Goal: Task Accomplishment & Management: Complete application form

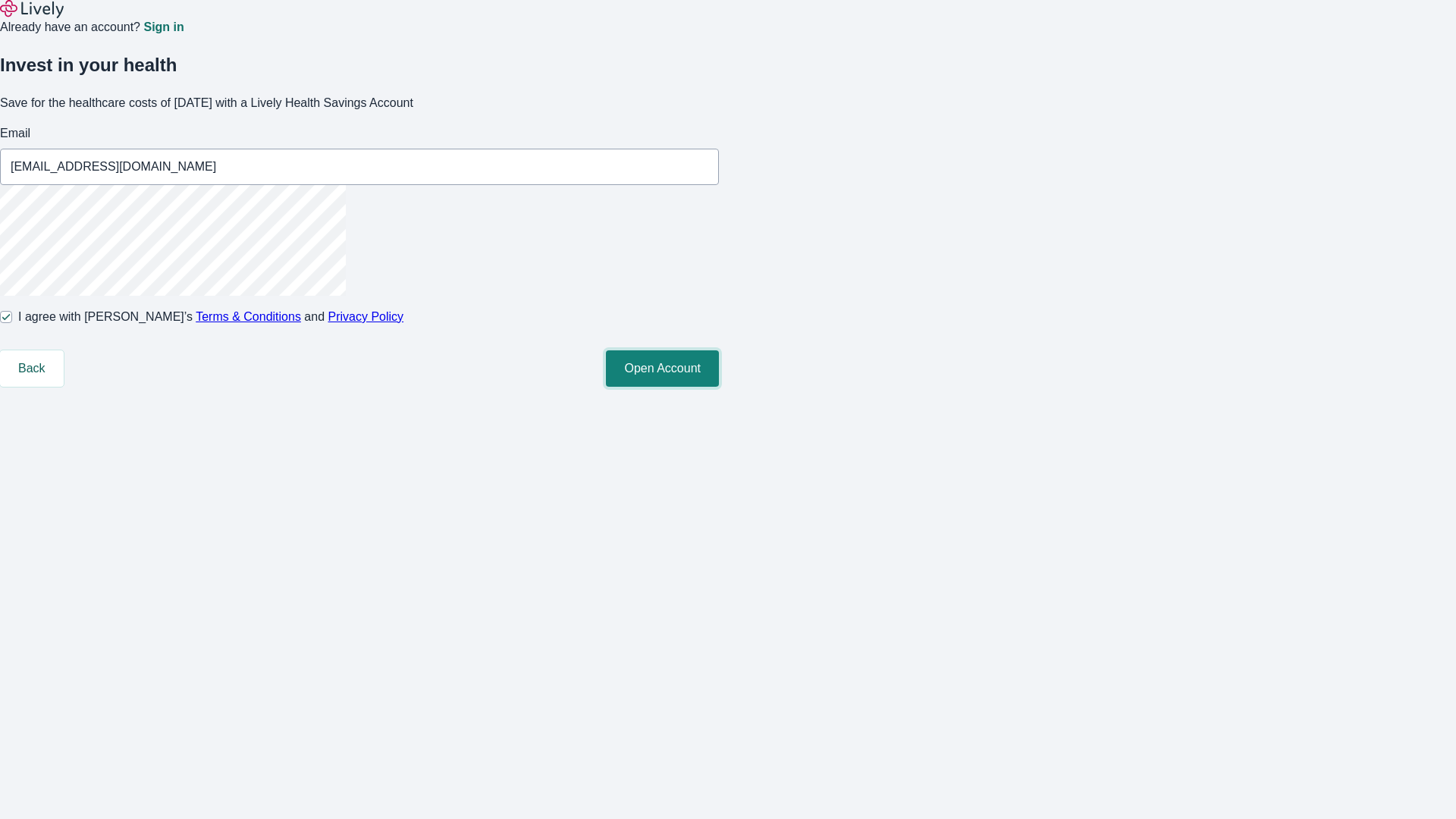
click at [719, 386] on button "Open Account" at bounding box center [662, 368] width 113 height 36
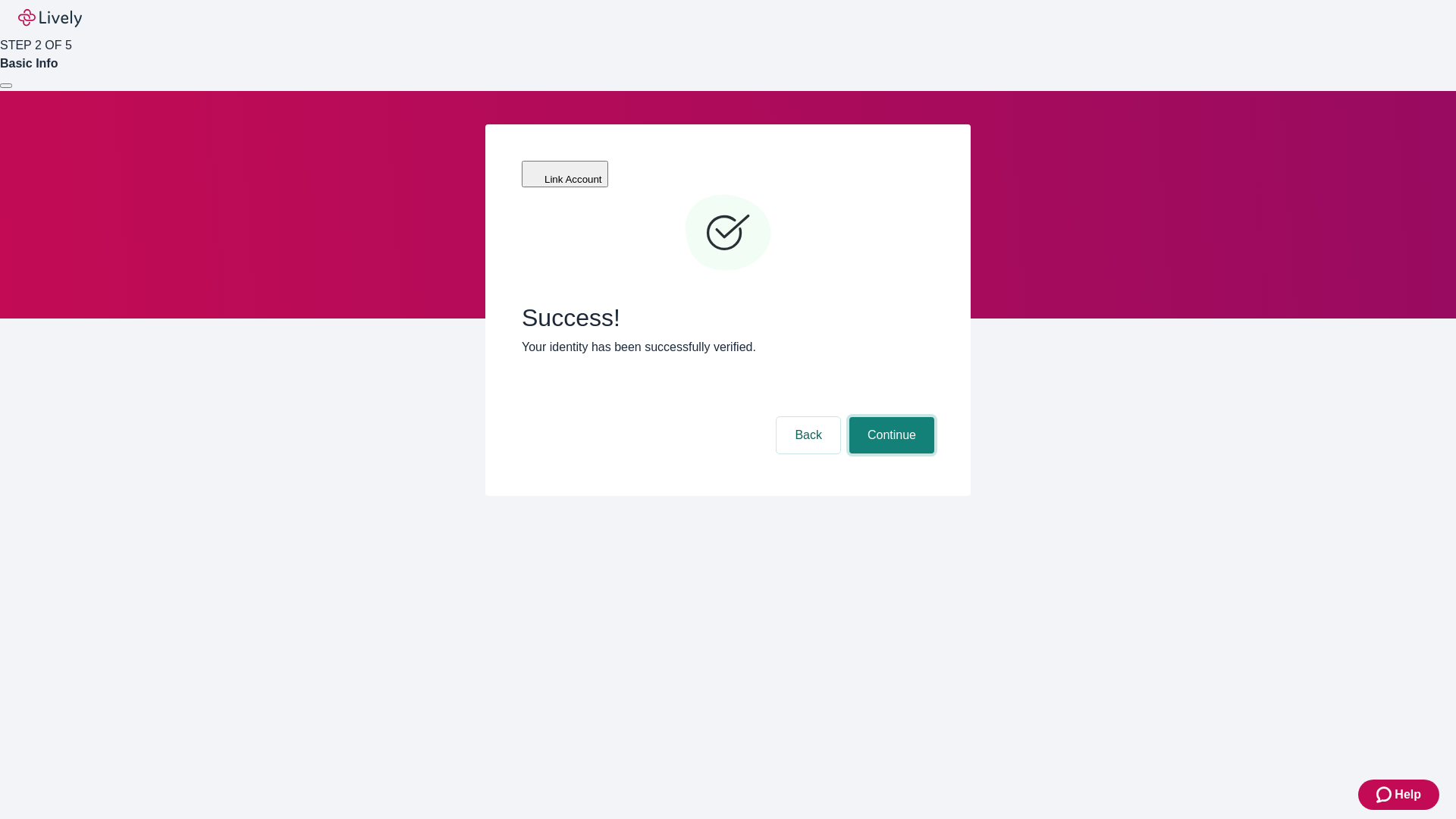
click at [890, 417] on button "Continue" at bounding box center [891, 435] width 85 height 36
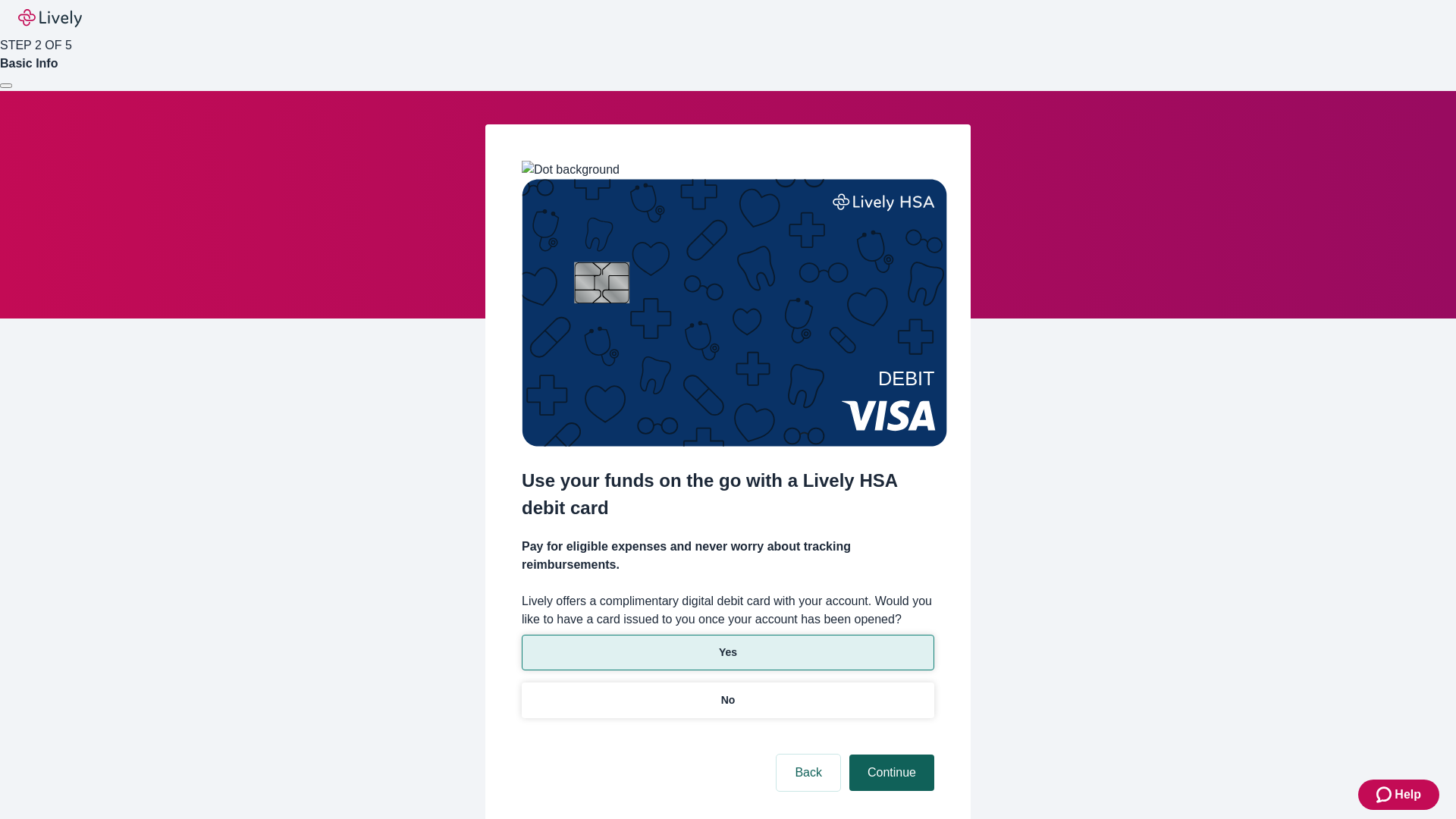
click at [727, 644] on p "Yes" at bounding box center [728, 652] width 18 height 16
click at [890, 754] on button "Continue" at bounding box center [891, 772] width 85 height 36
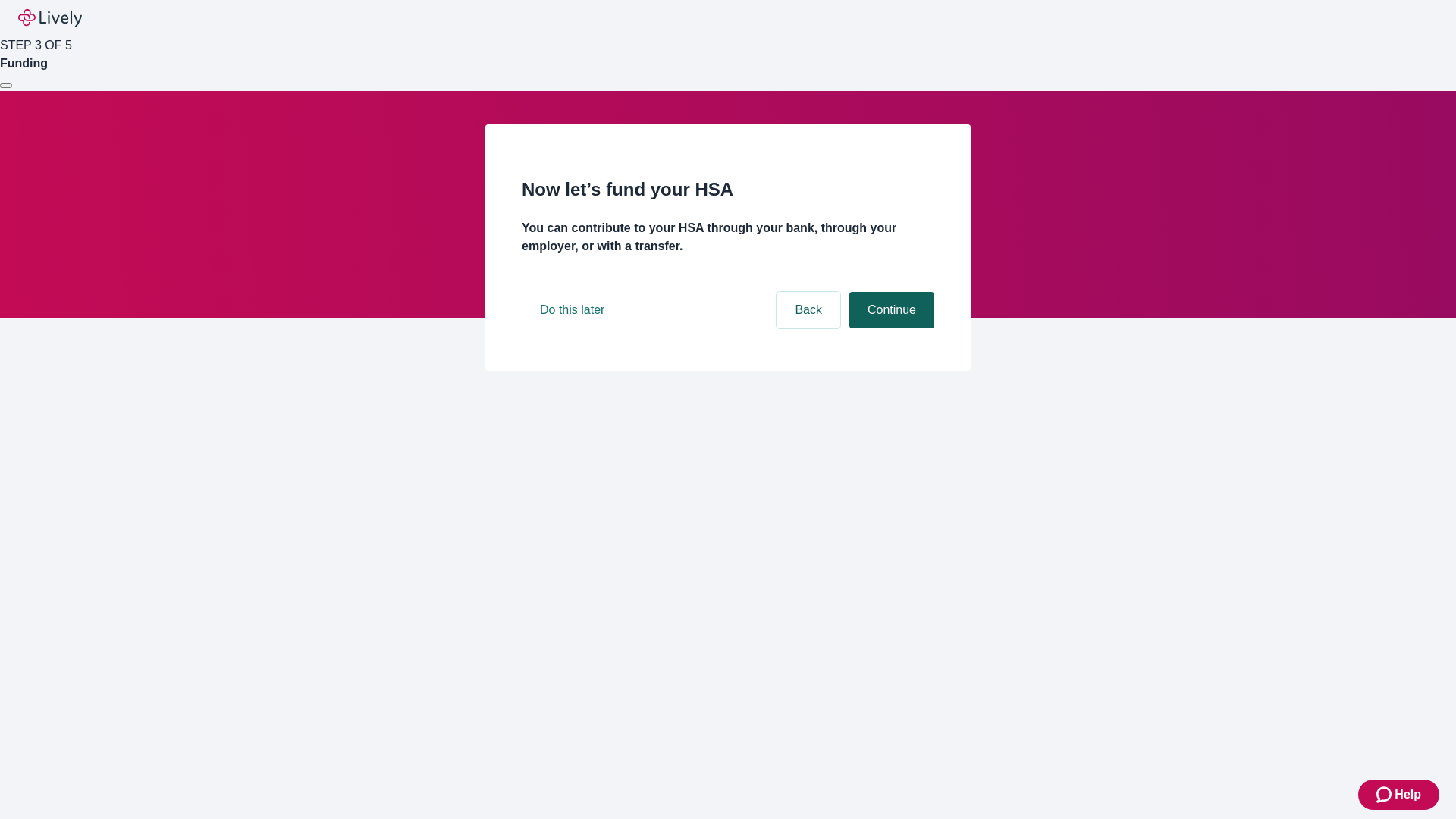
click at [890, 328] on button "Continue" at bounding box center [891, 309] width 85 height 36
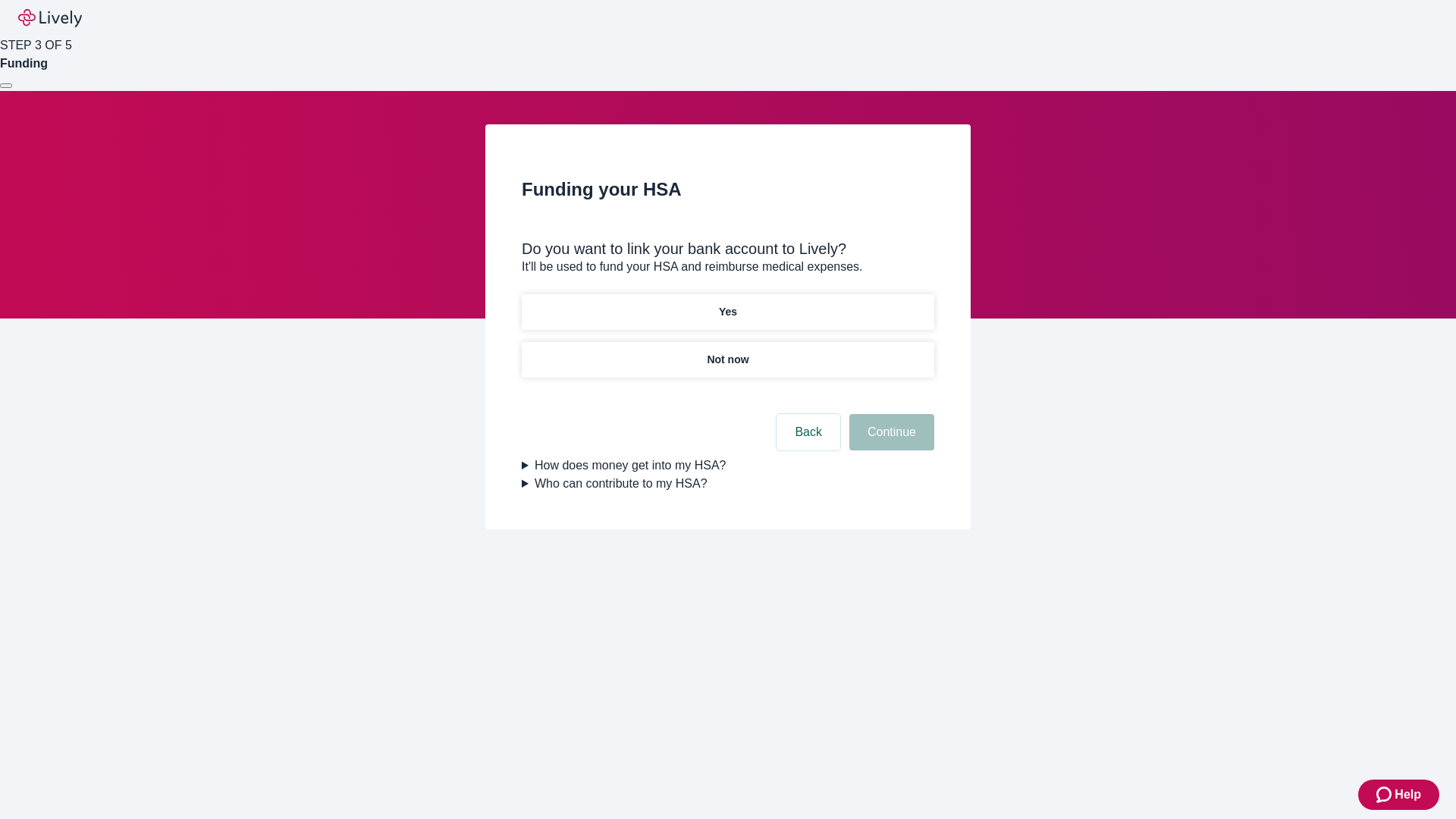
click at [727, 304] on p "Yes" at bounding box center [728, 312] width 18 height 16
click at [890, 413] on button "Continue" at bounding box center [891, 431] width 85 height 36
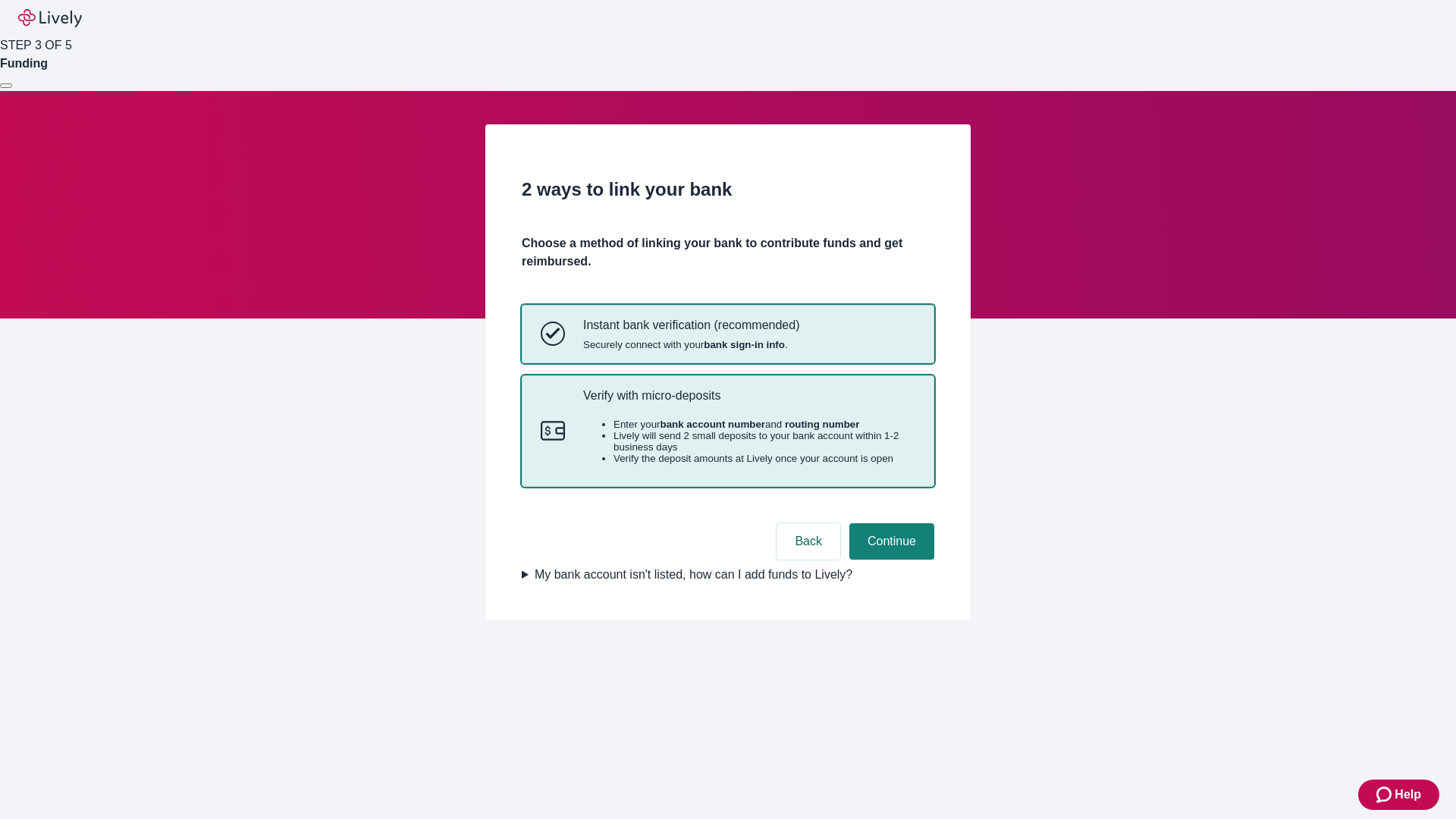
click at [748, 403] on p "Verify with micro-deposits" at bounding box center [749, 395] width 332 height 14
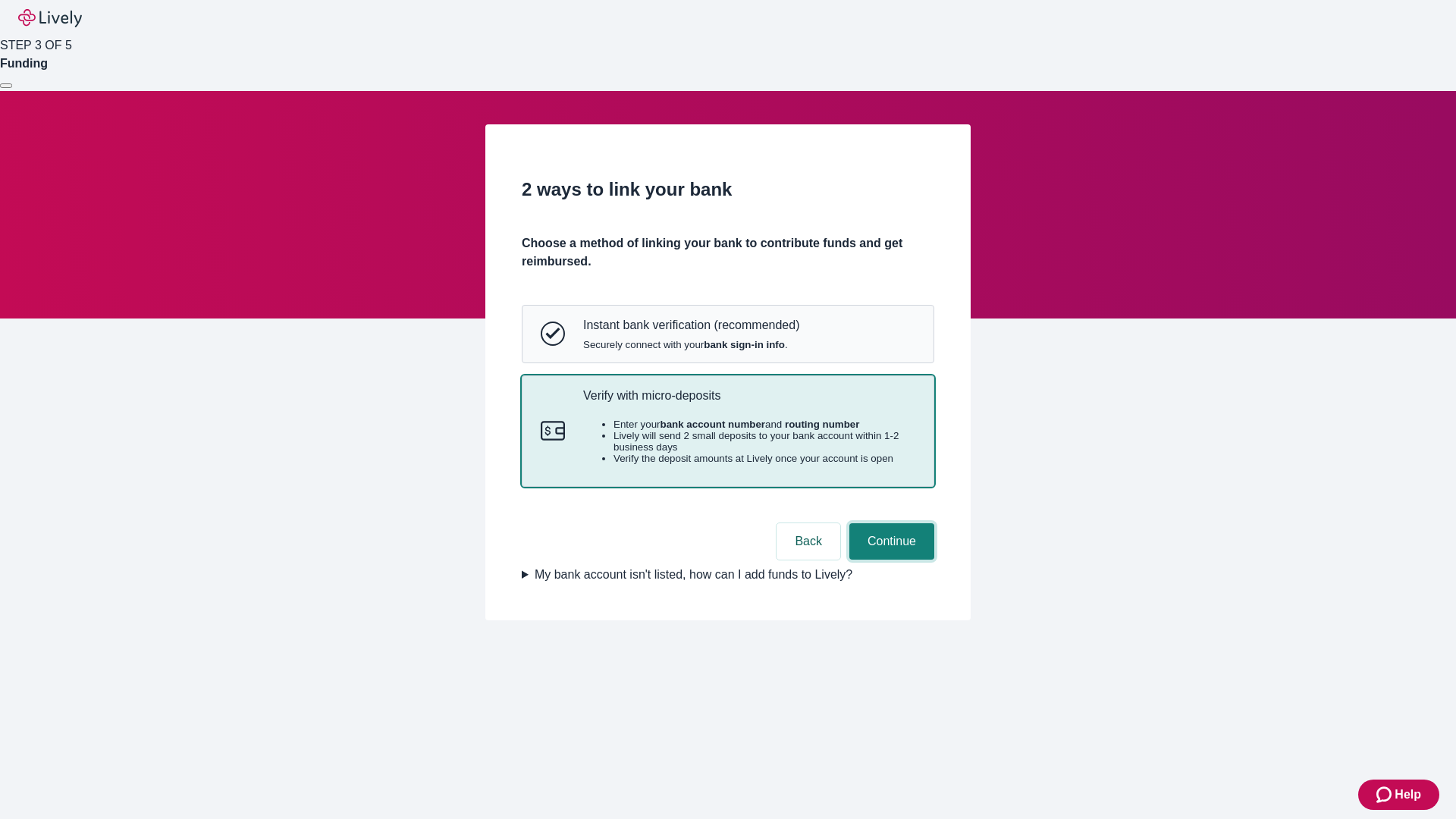
click at [890, 559] on button "Continue" at bounding box center [891, 541] width 85 height 36
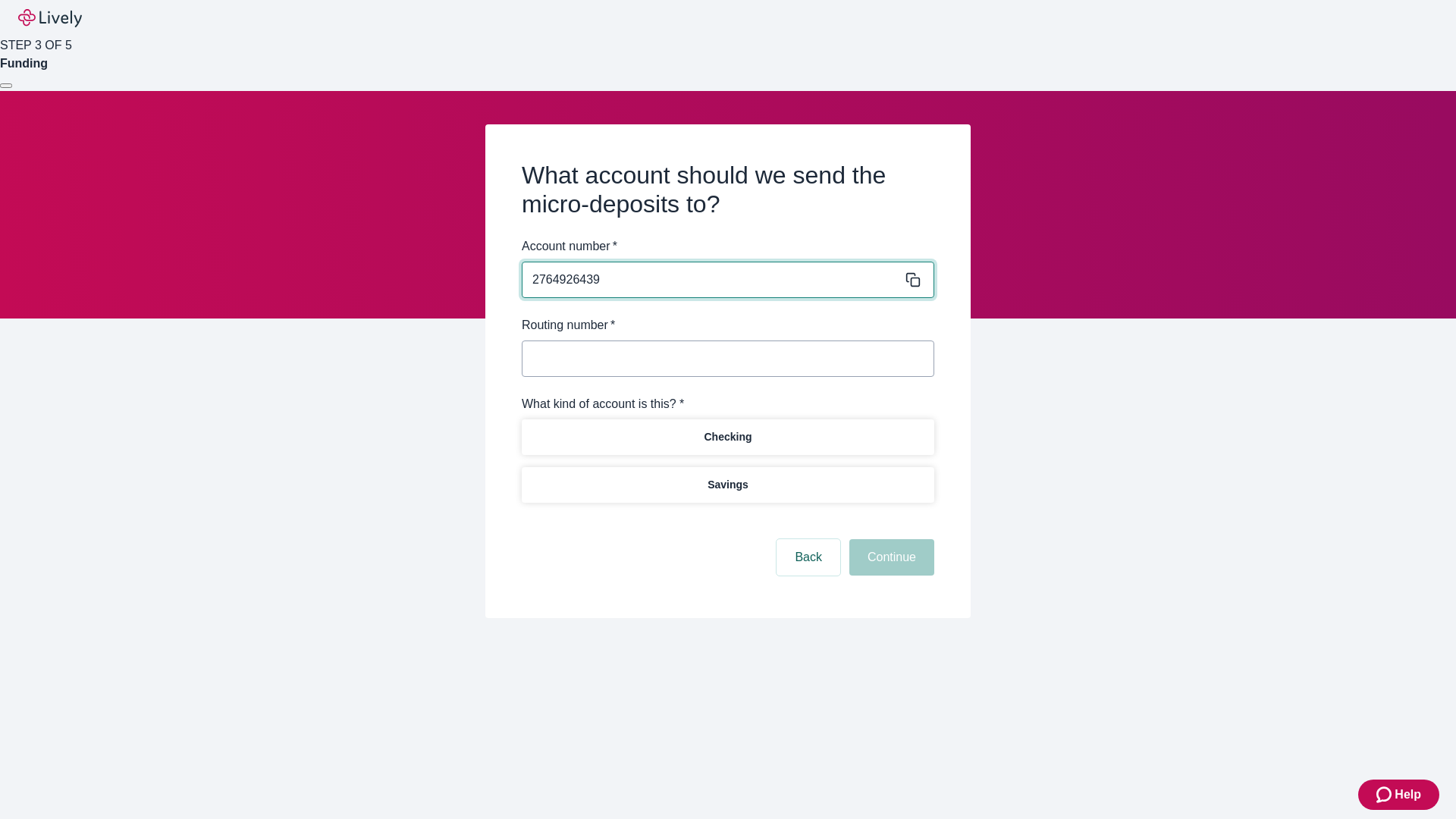
type input "2764926439"
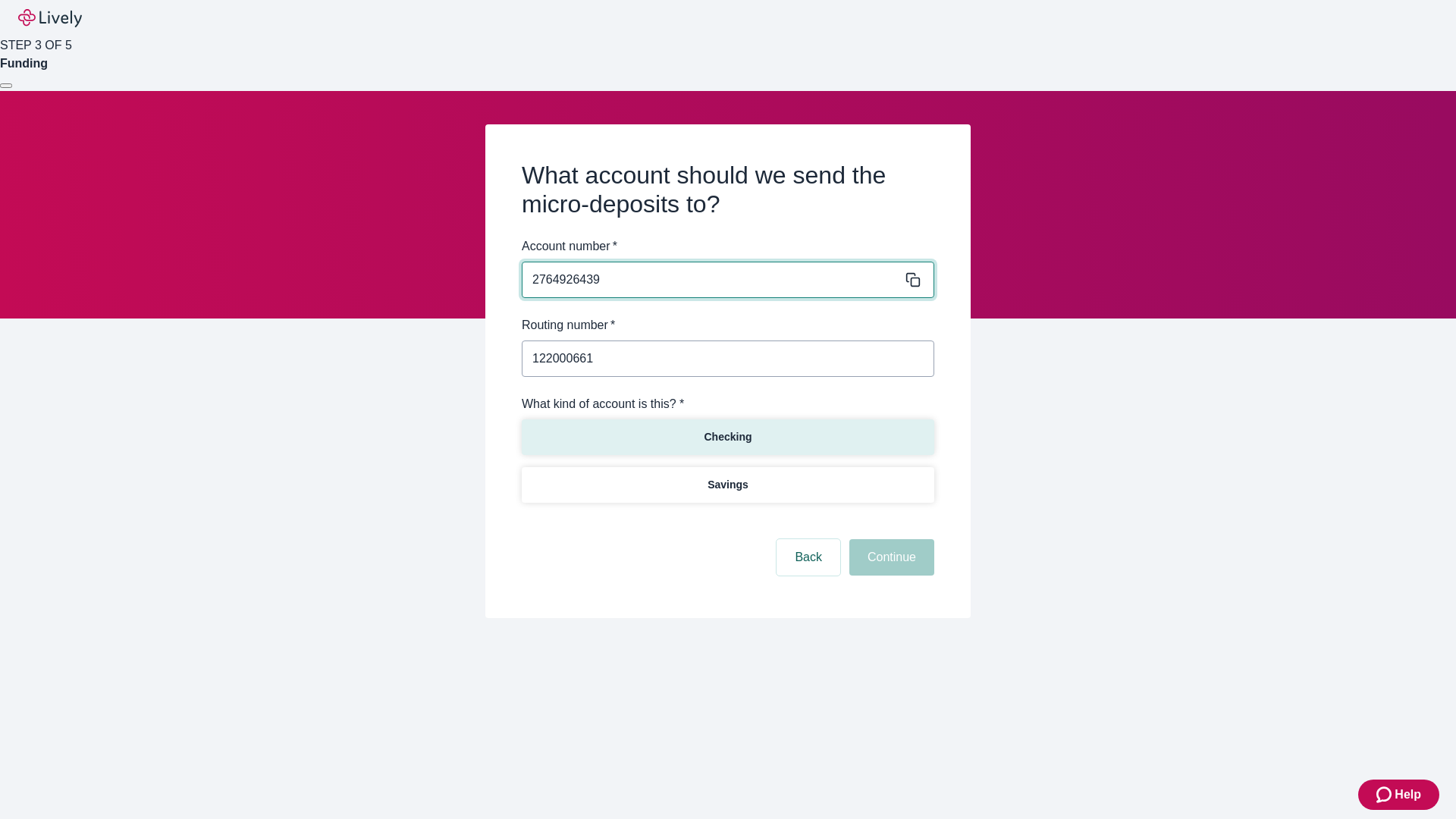
type input "122000661"
click at [727, 436] on p "Checking" at bounding box center [727, 437] width 47 height 16
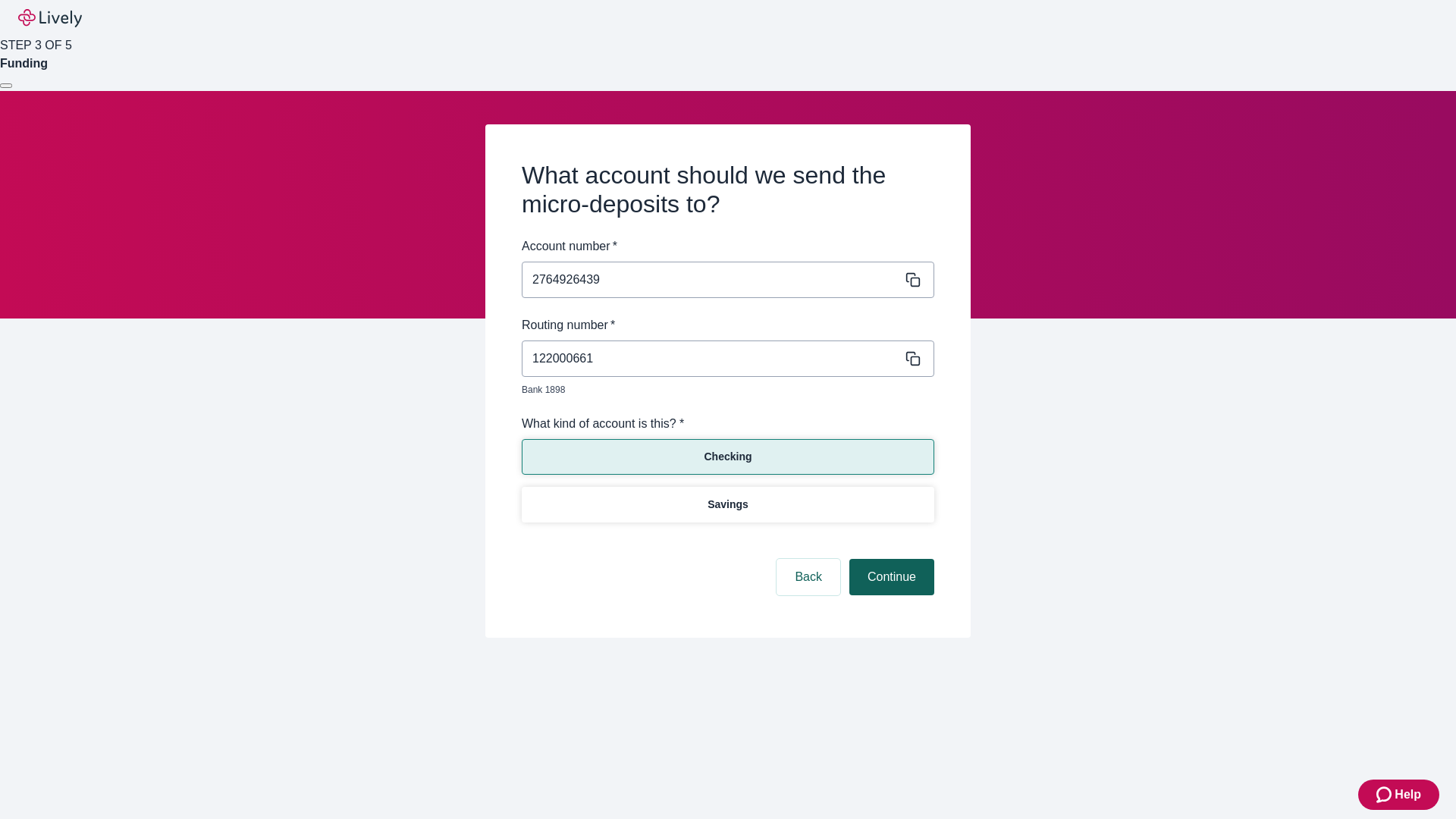
click at [890, 559] on button "Continue" at bounding box center [891, 576] width 85 height 36
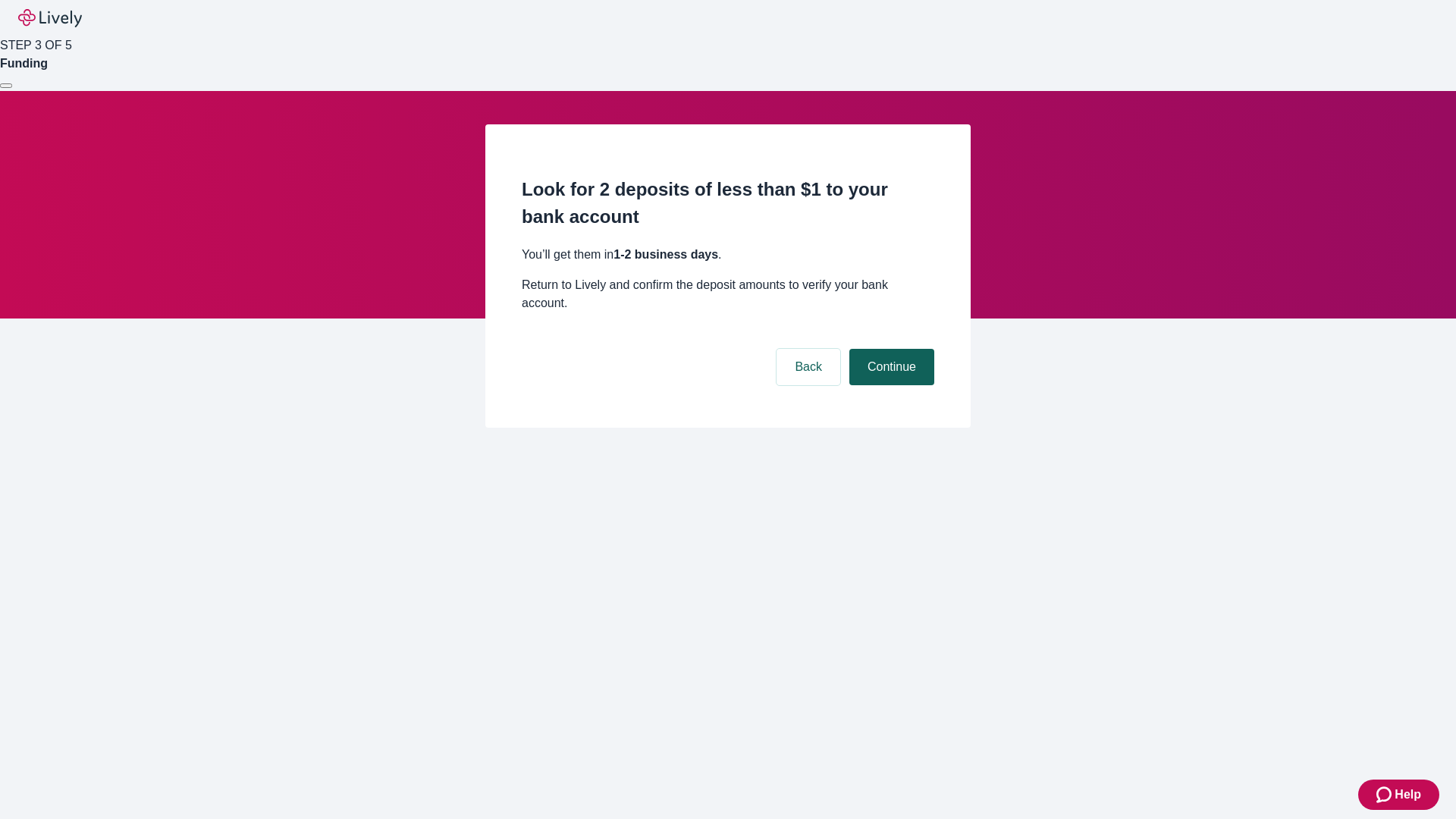
click at [890, 348] on button "Continue" at bounding box center [891, 366] width 85 height 36
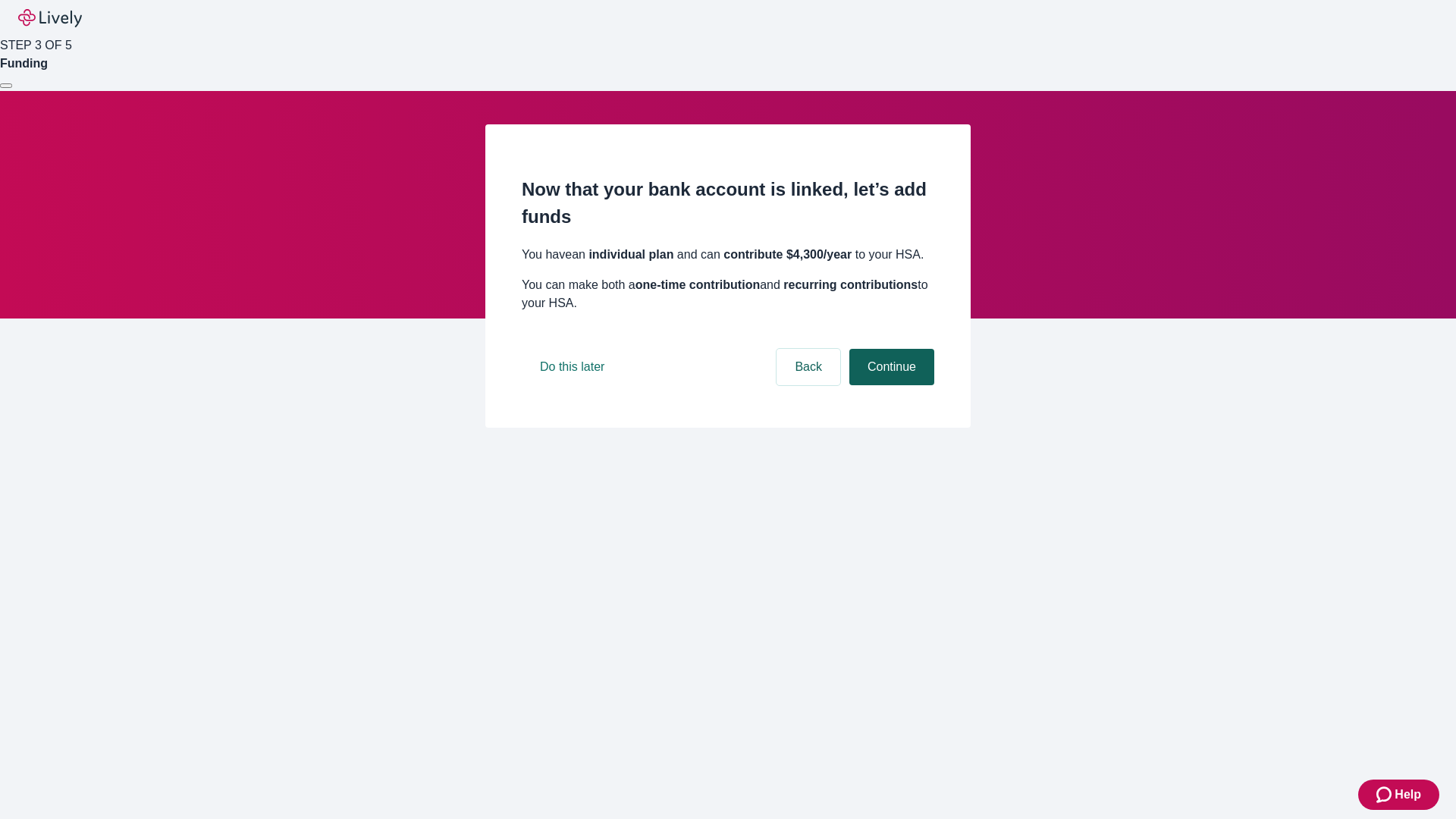
click at [890, 385] on button "Continue" at bounding box center [891, 366] width 85 height 36
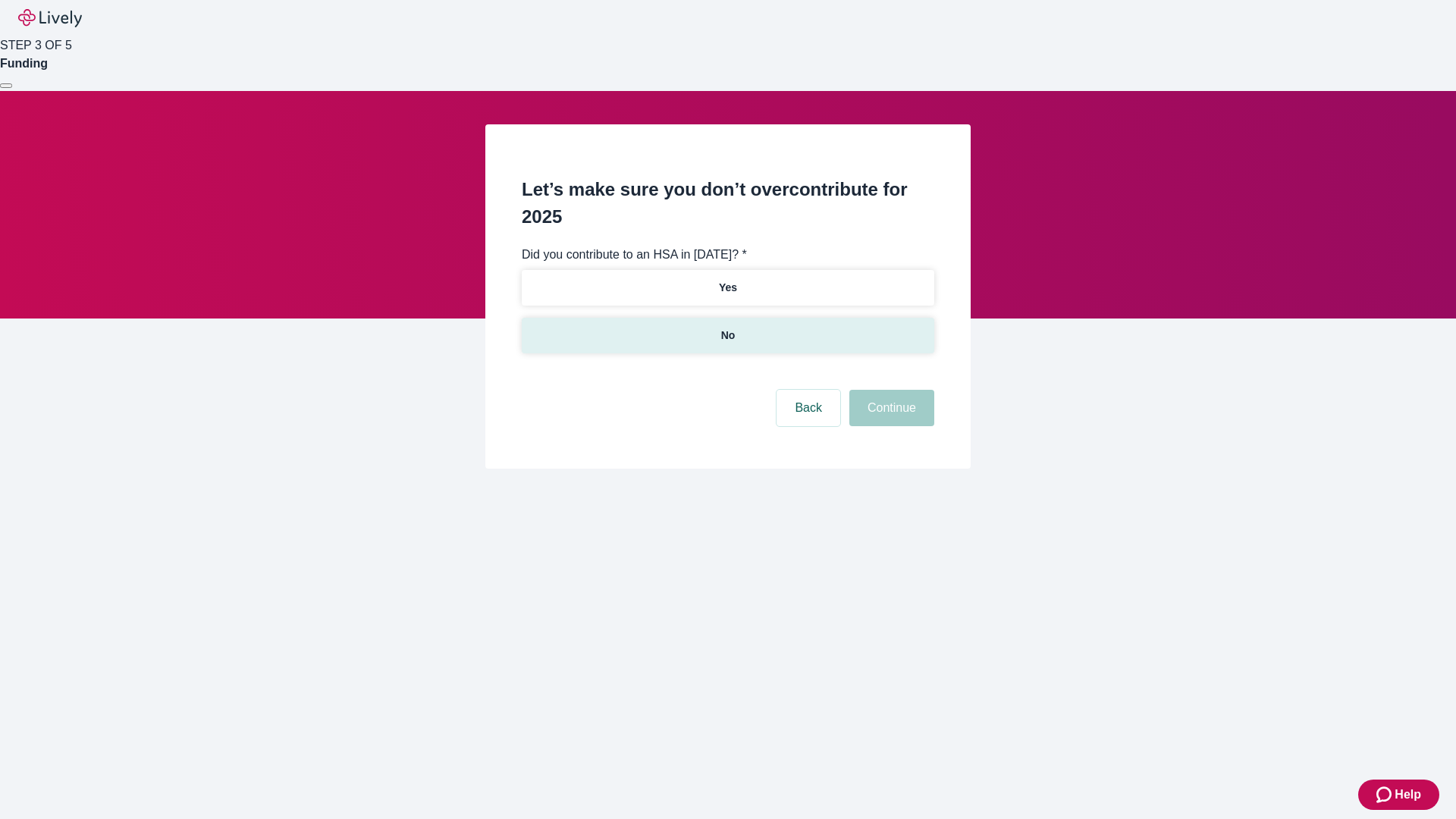
click at [727, 327] on p "No" at bounding box center [728, 335] width 14 height 16
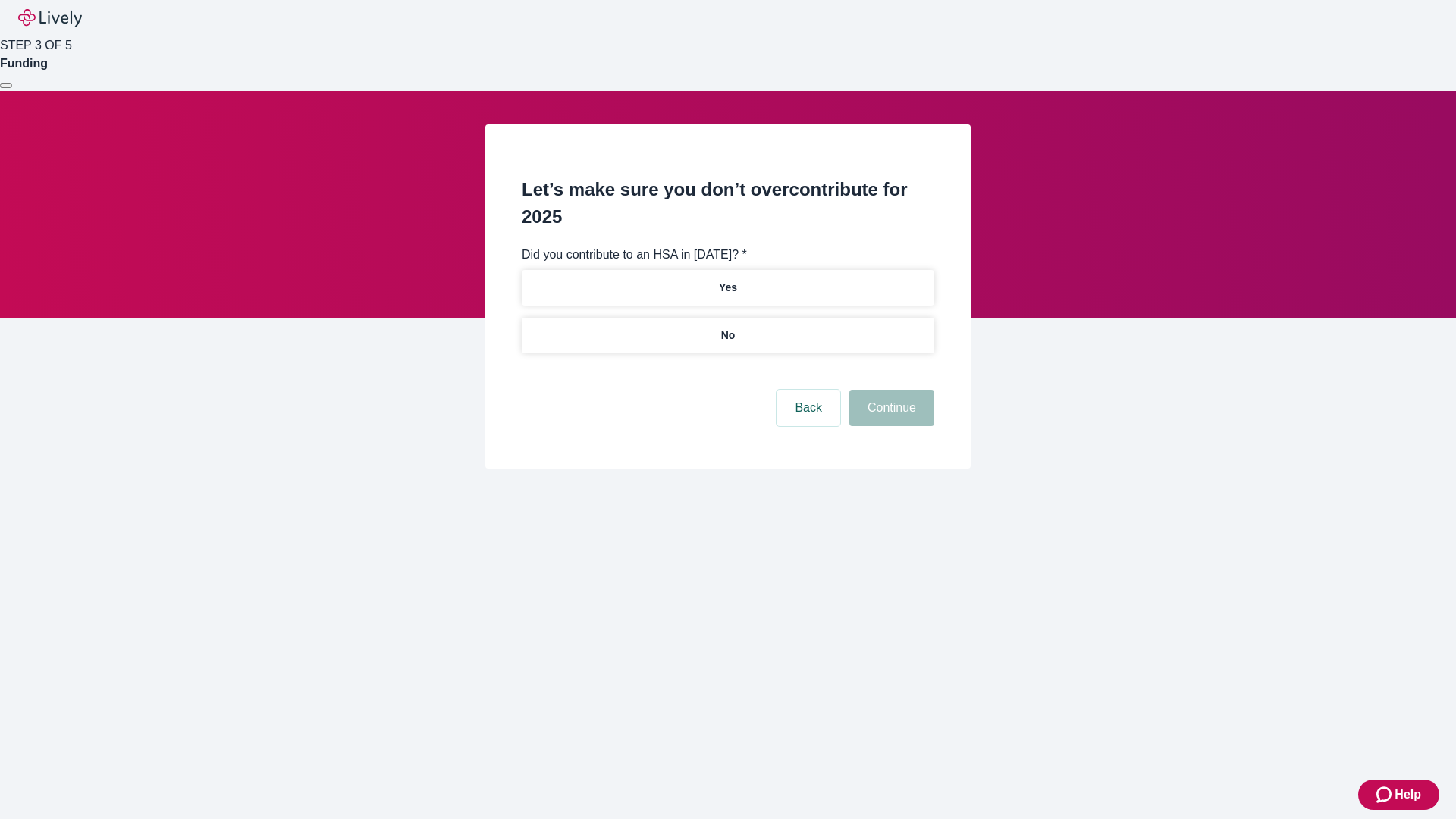
click at [890, 390] on button "Continue" at bounding box center [891, 407] width 85 height 36
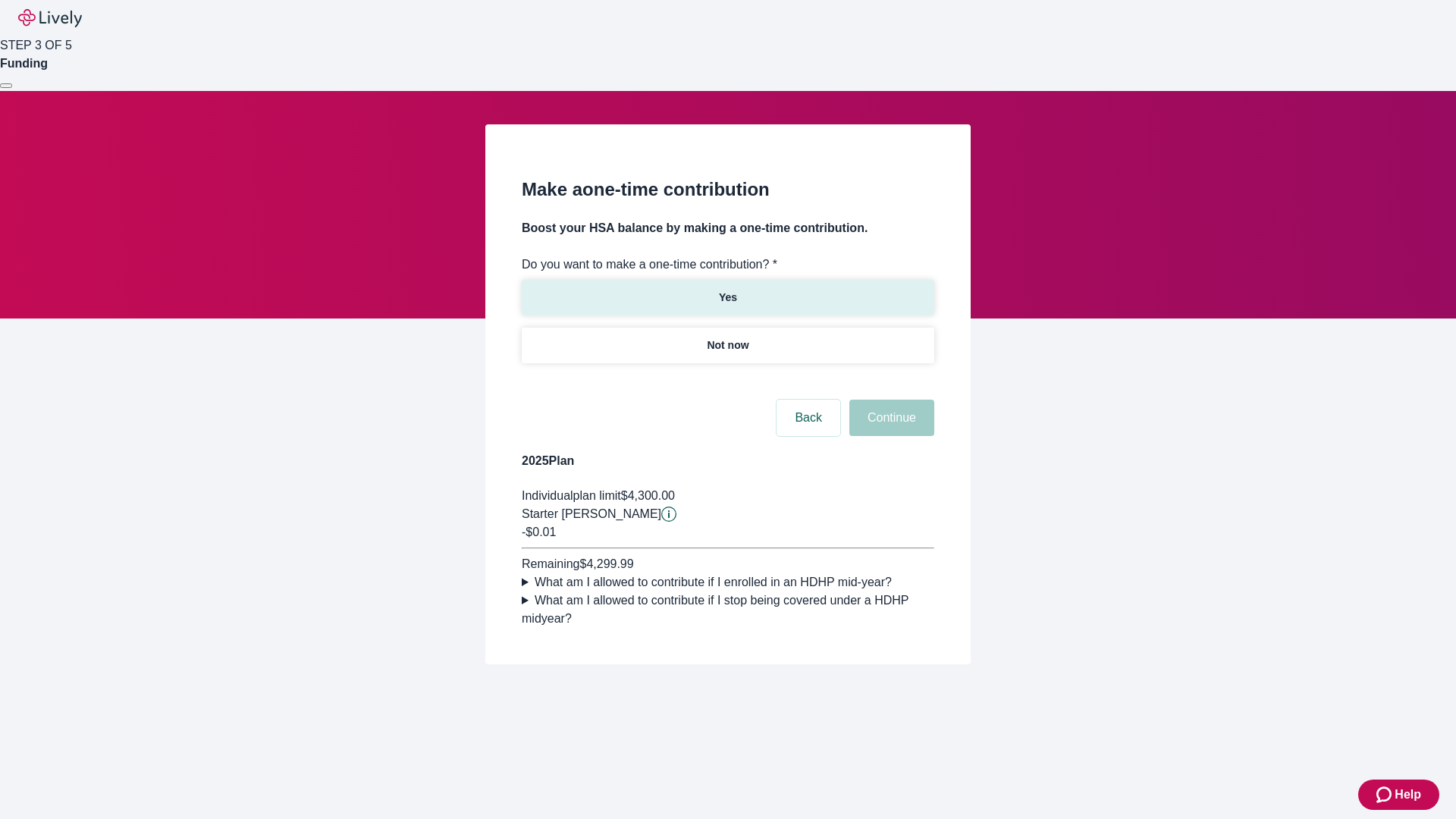
click at [727, 290] on p "Yes" at bounding box center [728, 298] width 18 height 16
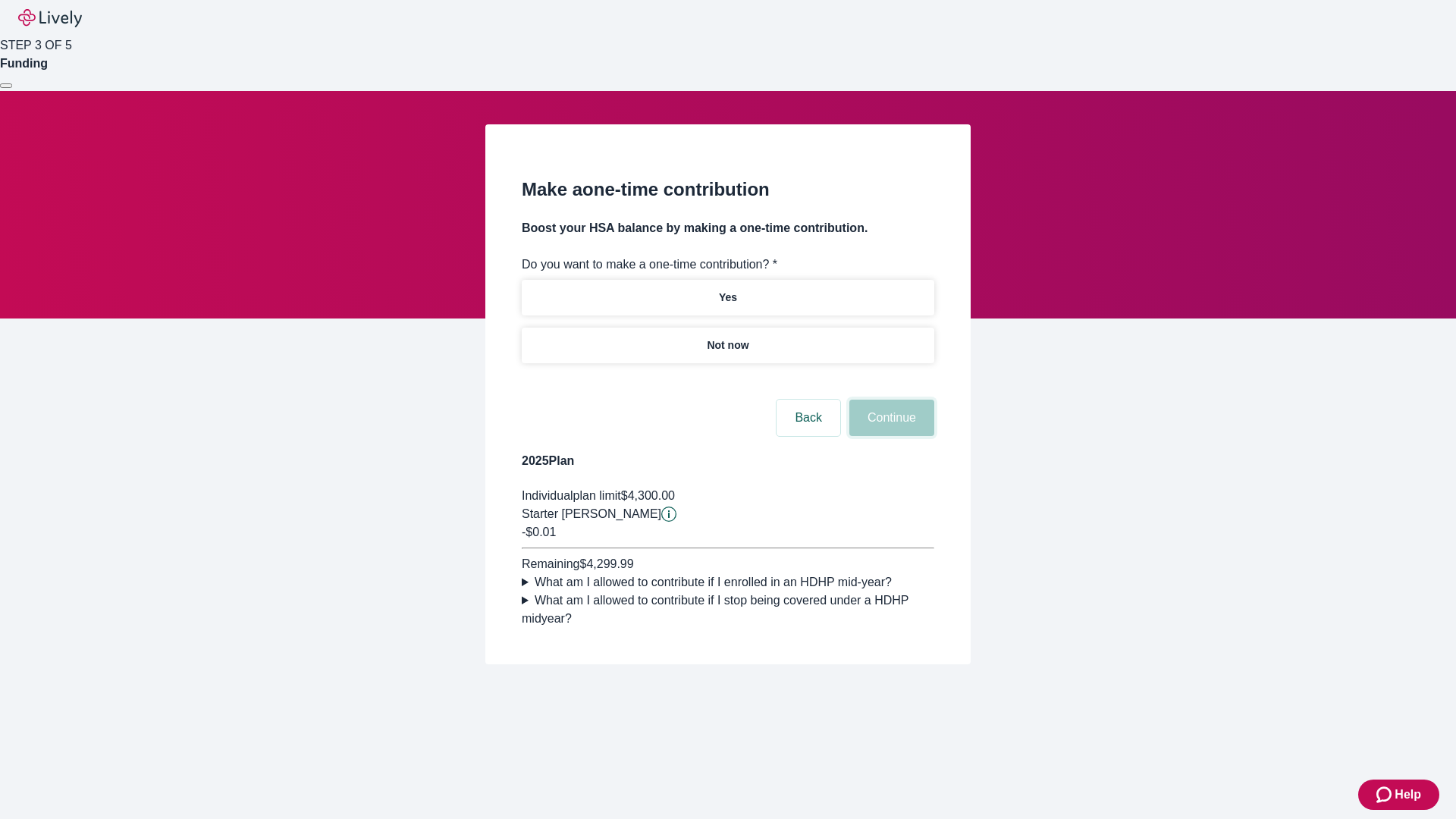
click at [890, 436] on button "Continue" at bounding box center [891, 417] width 85 height 36
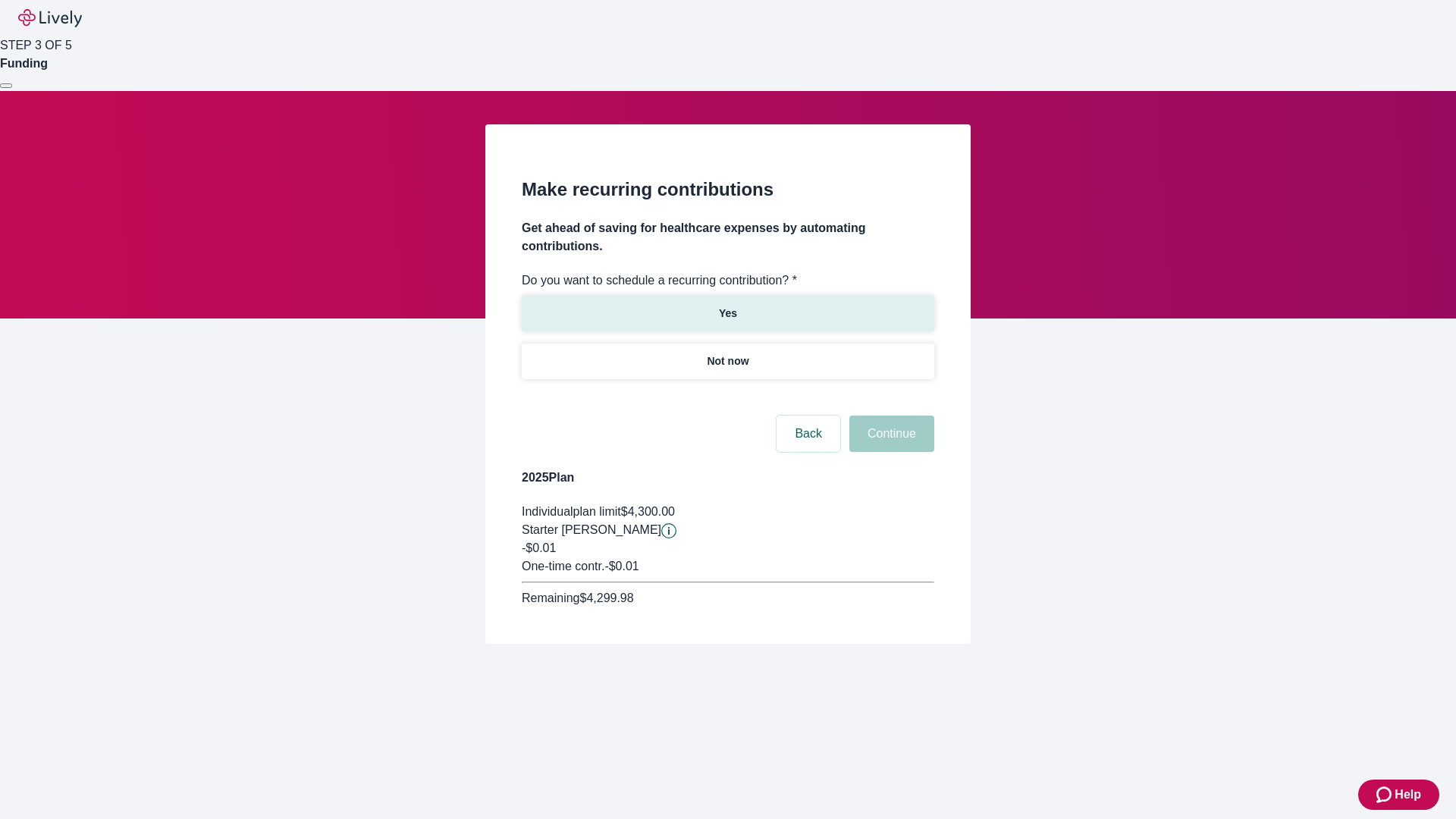
click at [727, 305] on p "Yes" at bounding box center [728, 313] width 18 height 16
click at [727, 397] on body "Help STEP 3 OF 5 Funding Make recurring contributions Get ahead of saving for h…" at bounding box center [728, 358] width 1456 height 716
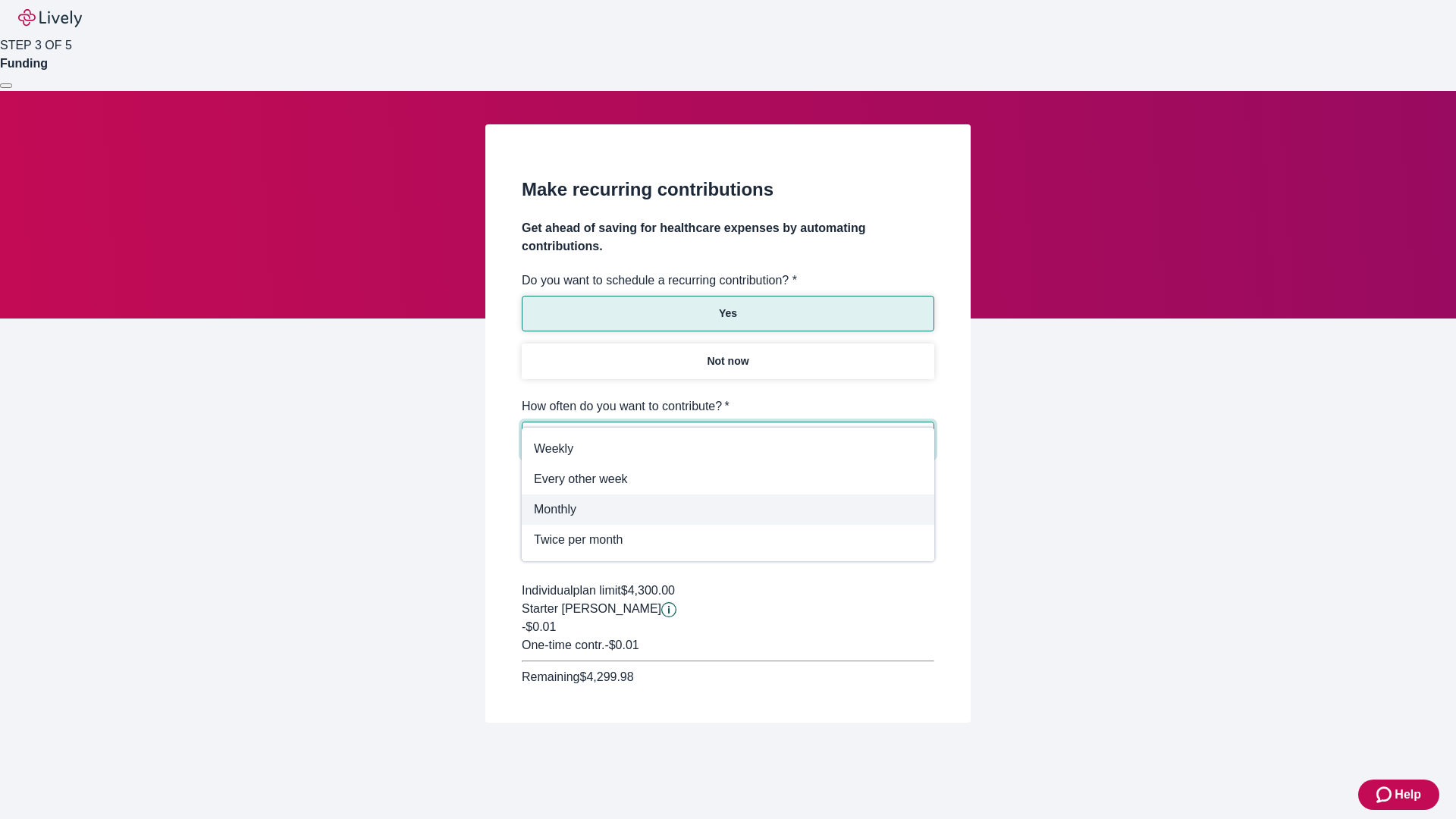
click at [728, 509] on span "Monthly" at bounding box center [728, 509] width 388 height 18
type input "Monthly"
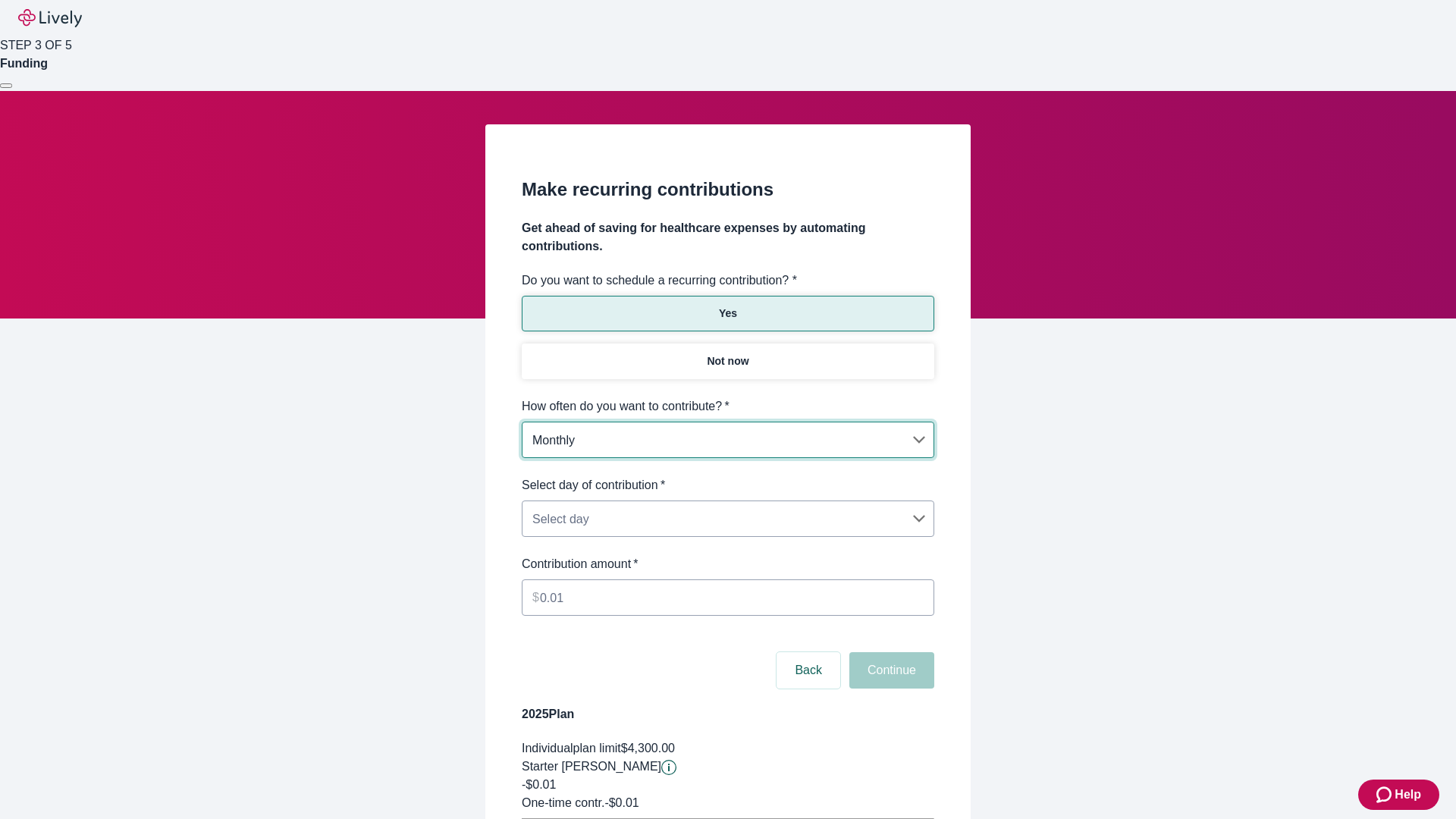
click at [727, 476] on body "Help STEP 3 OF 5 Funding Make recurring contributions Get ahead of saving for h…" at bounding box center [728, 476] width 1456 height 952
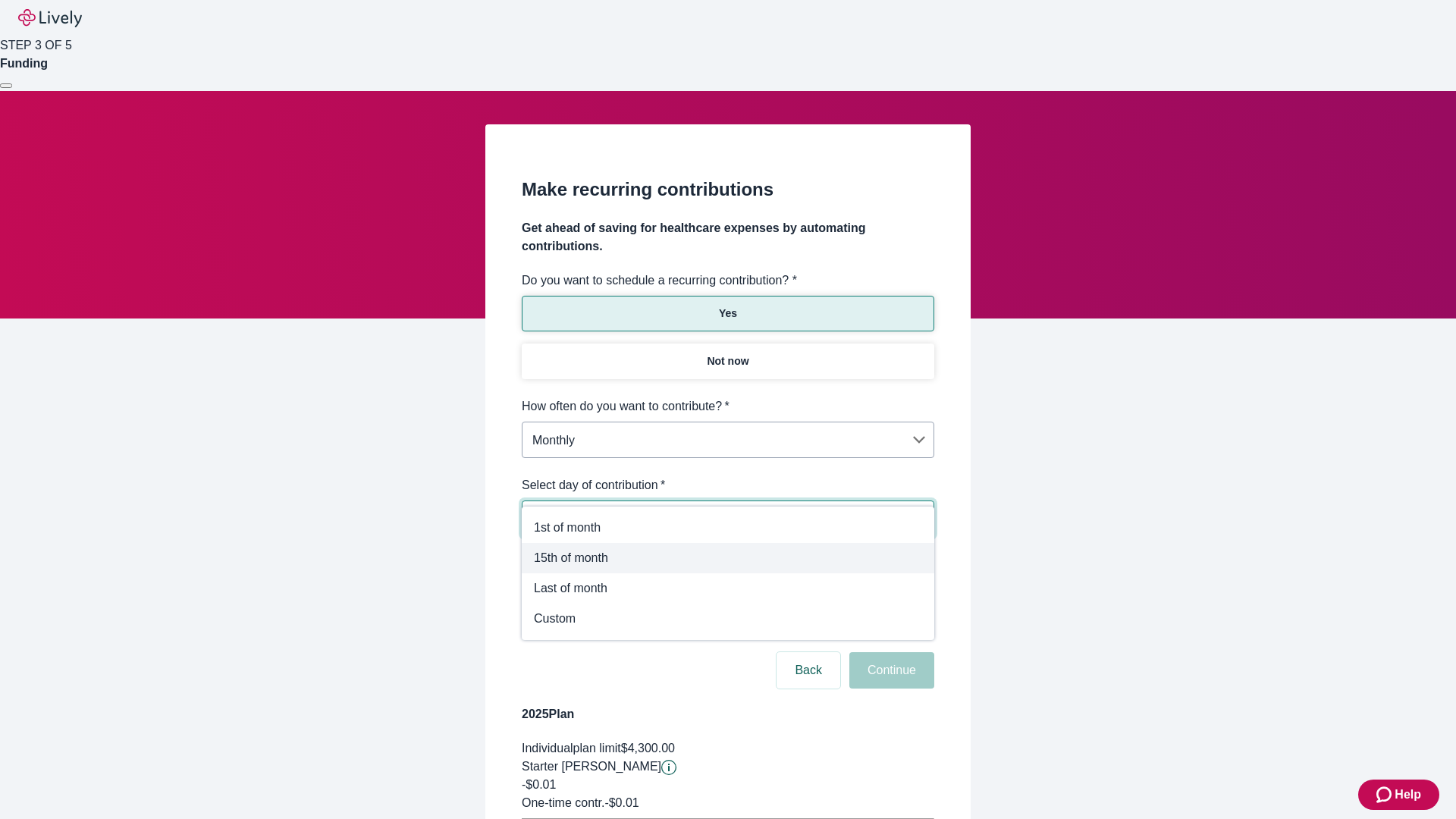
click at [728, 558] on span "15th of month" at bounding box center [728, 557] width 388 height 18
type input "Monthly15th"
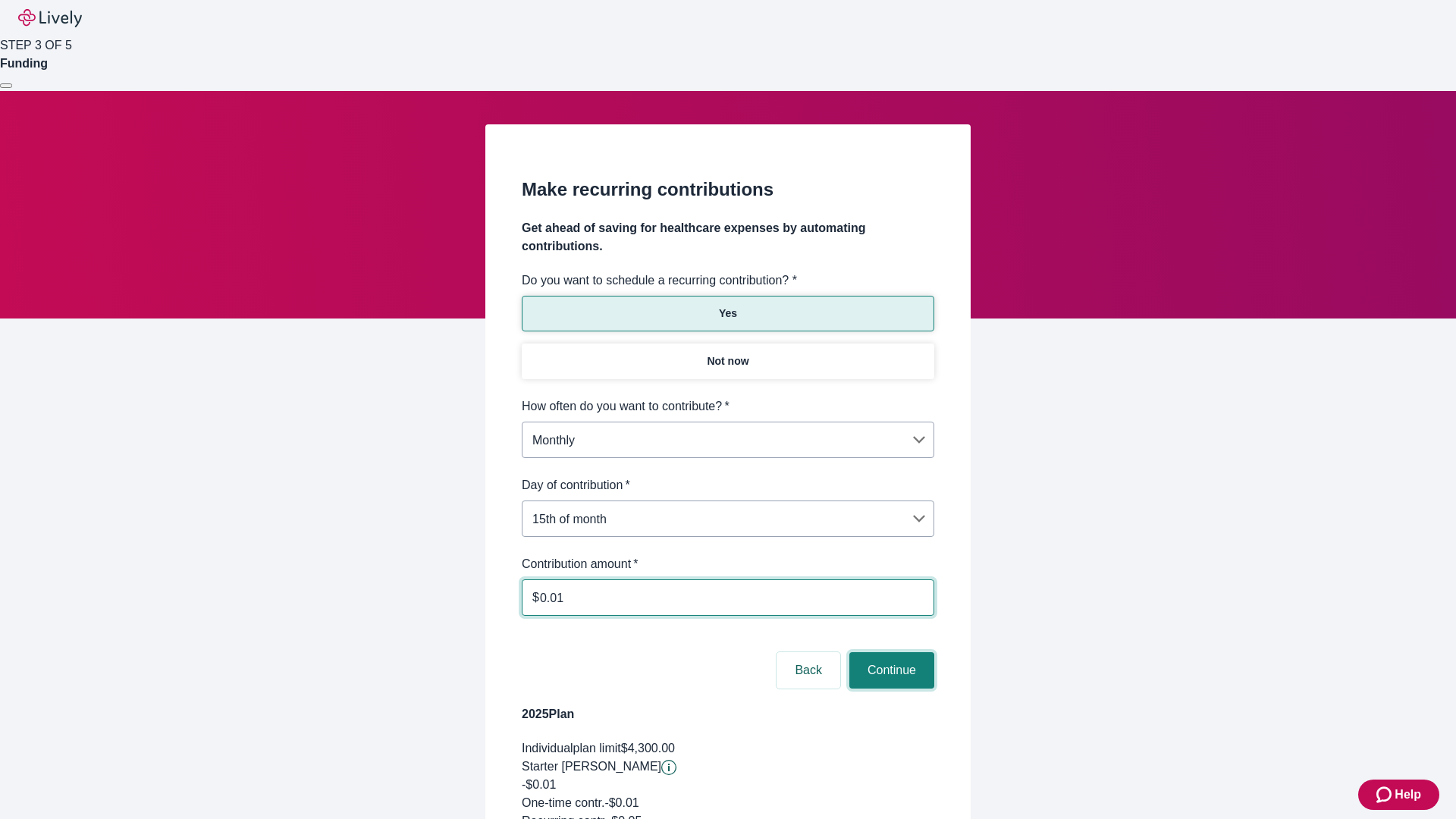
click at [890, 652] on button "Continue" at bounding box center [891, 670] width 85 height 36
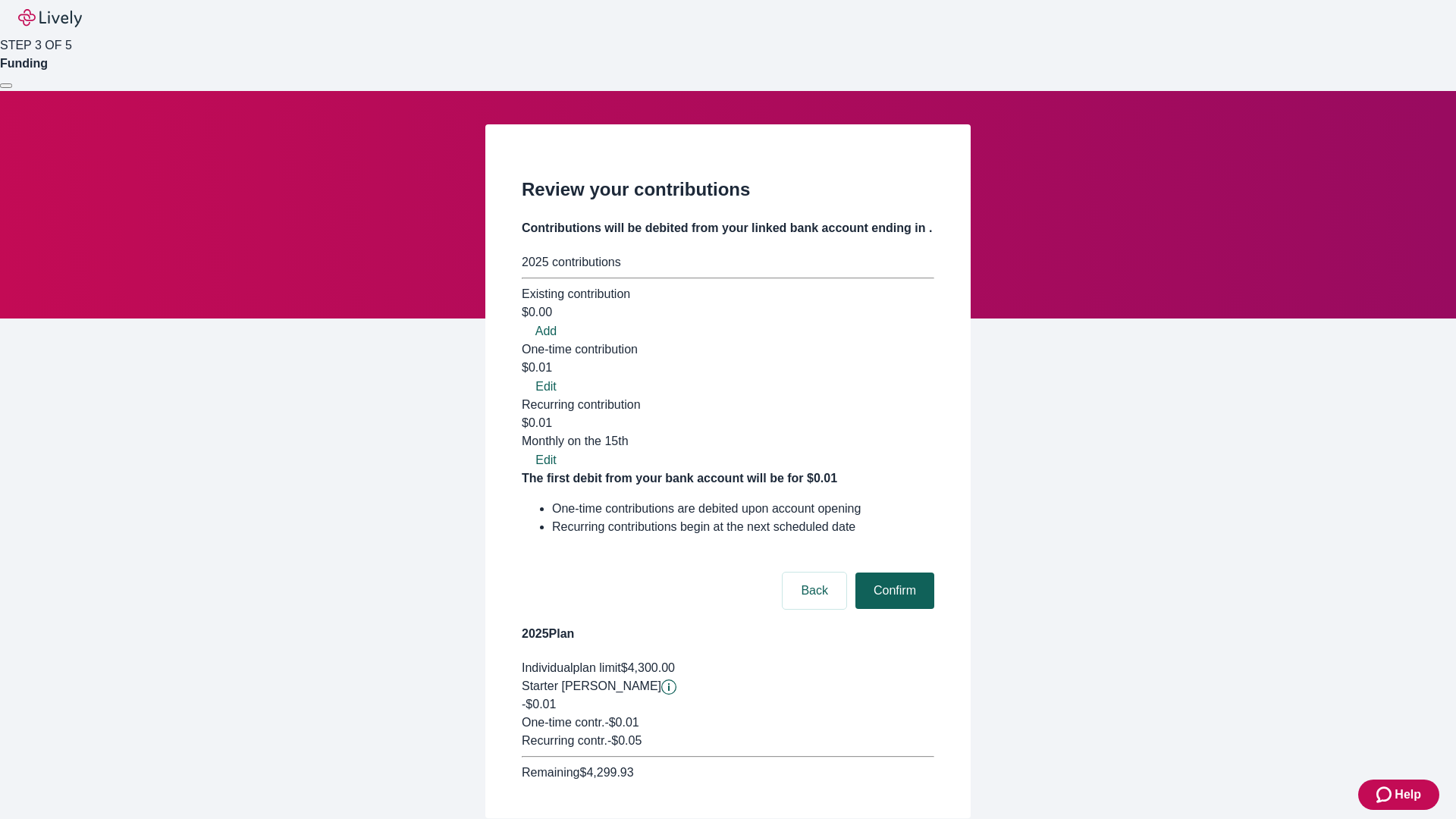
click at [892, 572] on button "Confirm" at bounding box center [895, 590] width 79 height 36
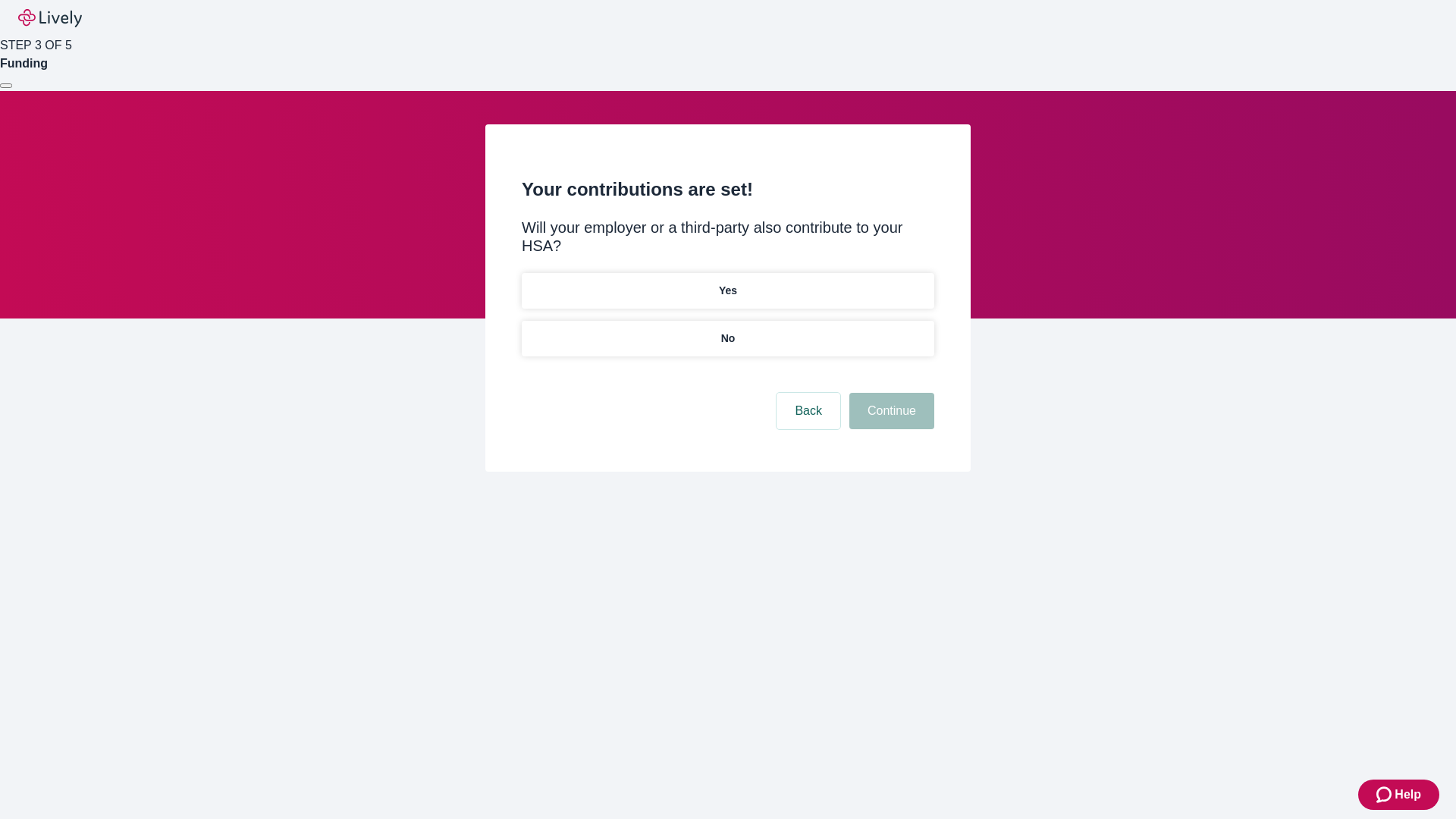
click at [727, 283] on p "Yes" at bounding box center [728, 291] width 18 height 16
click at [890, 392] on button "Continue" at bounding box center [891, 410] width 85 height 36
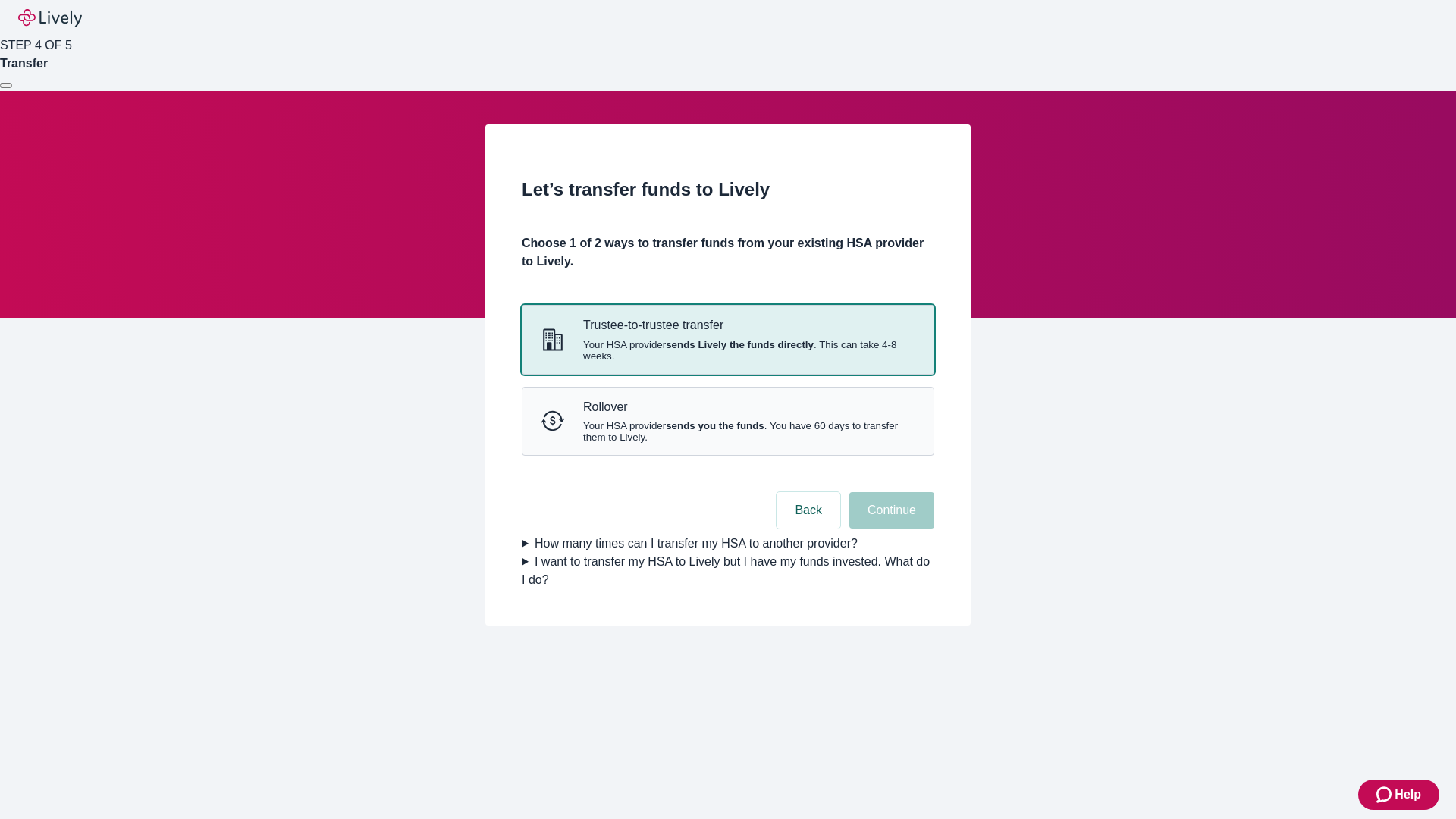
click at [727, 350] on strong "sends Lively the funds directly" at bounding box center [739, 344] width 148 height 11
click at [890, 528] on button "Continue" at bounding box center [891, 509] width 85 height 36
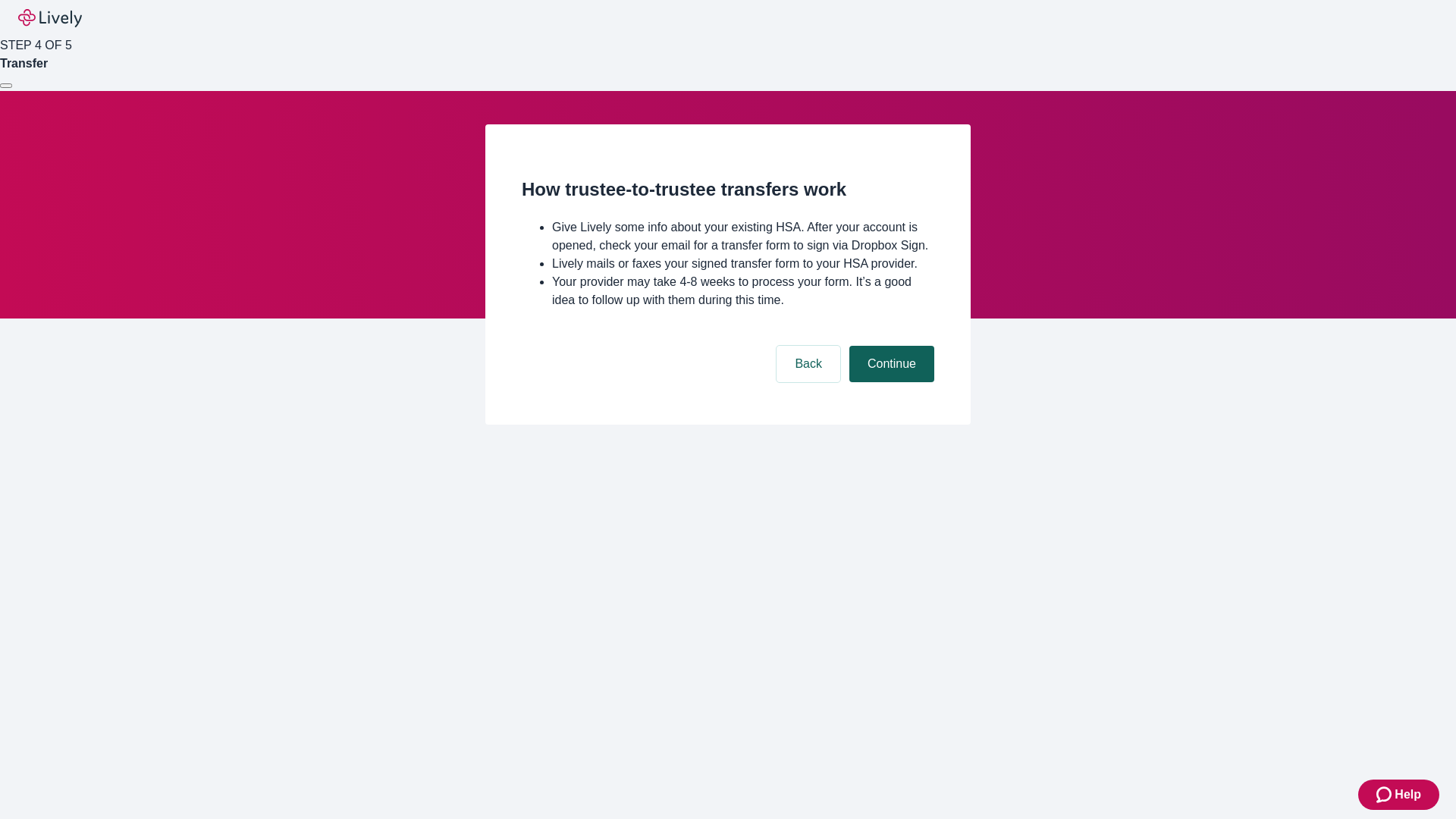
click at [890, 382] on button "Continue" at bounding box center [891, 363] width 85 height 36
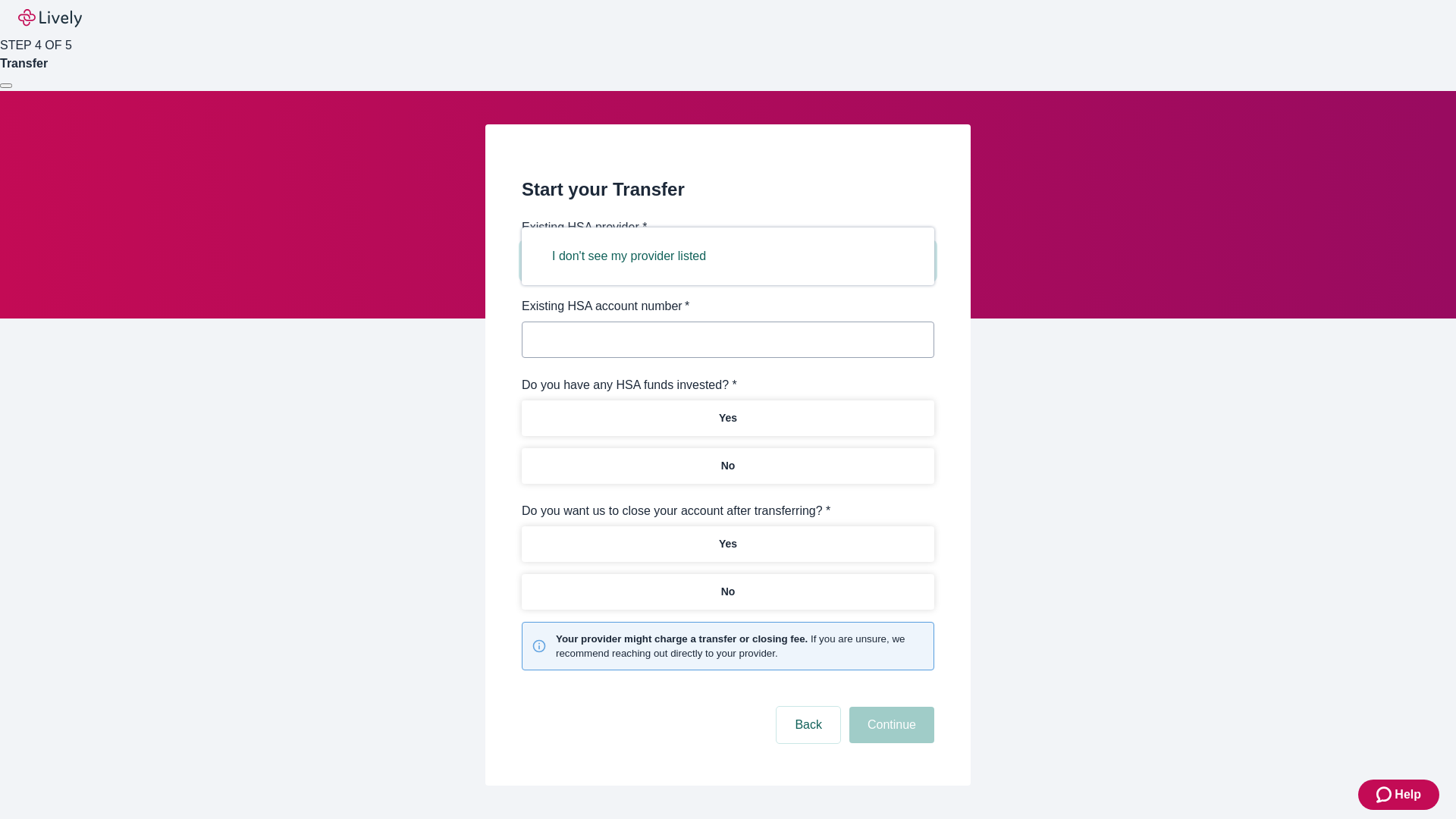
click at [634, 256] on button "I don't see my provider listed" at bounding box center [629, 255] width 191 height 36
type input "Other"
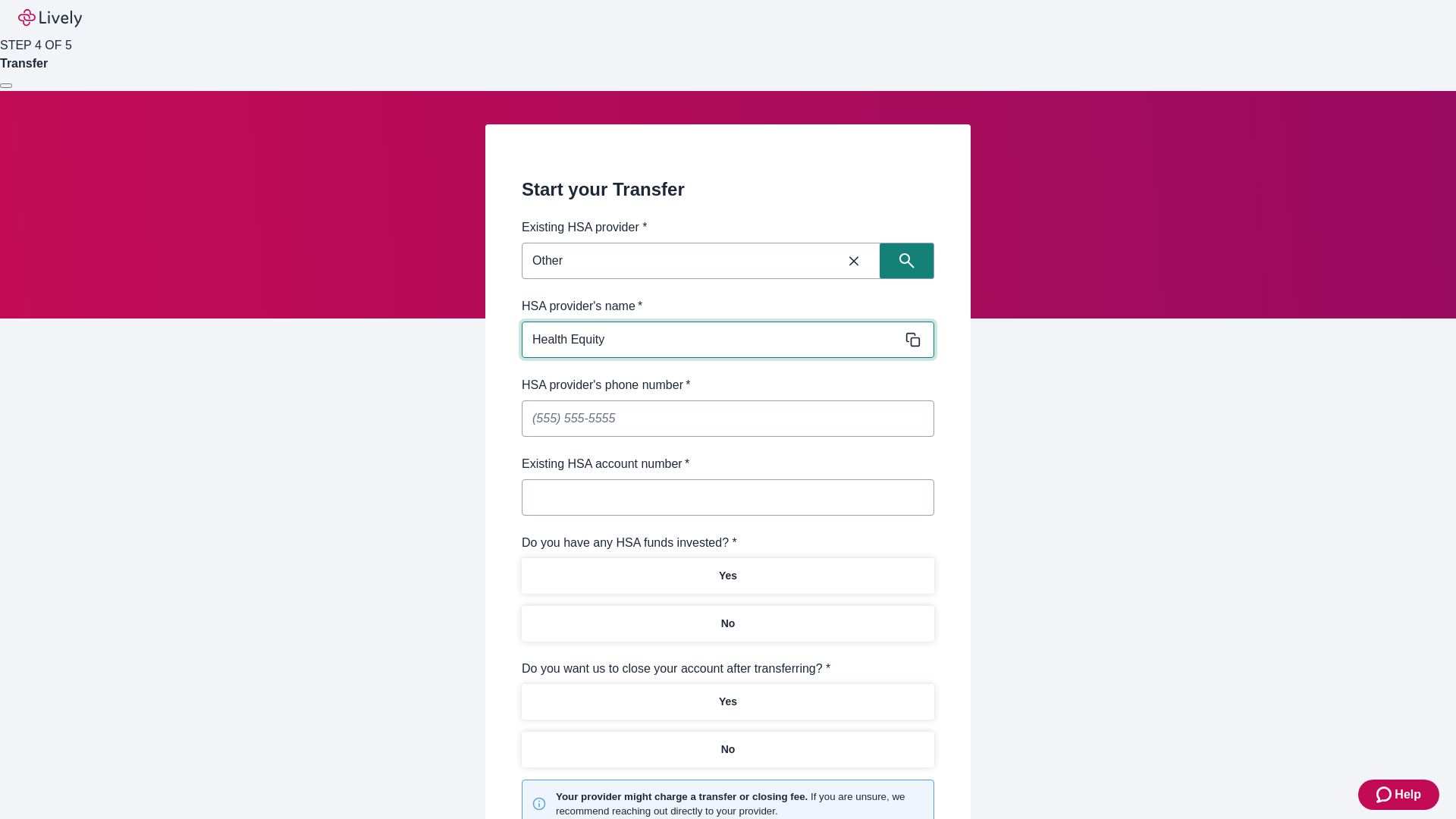
type input "Health Equity"
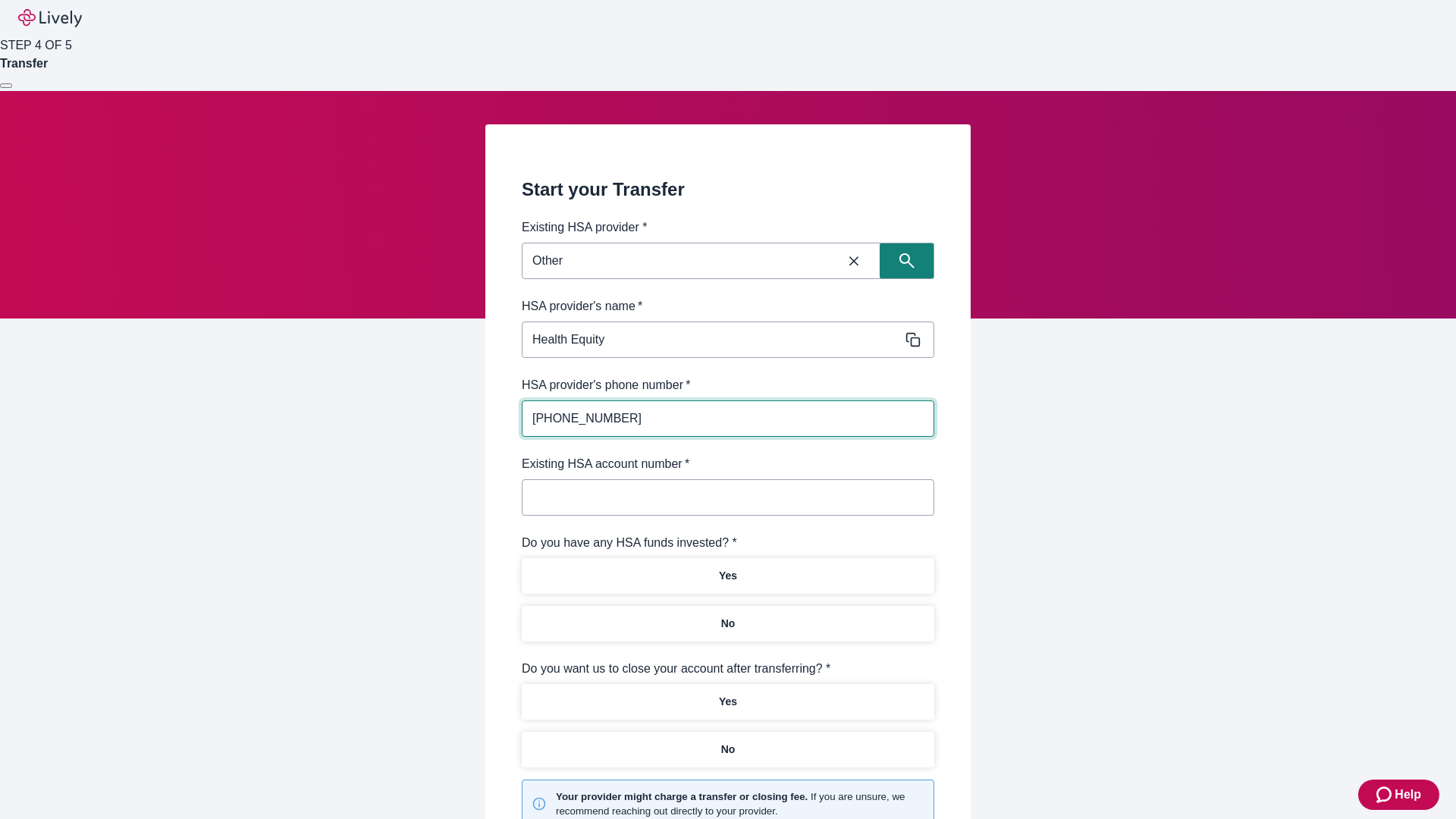
type input "[PHONE_NUMBER]"
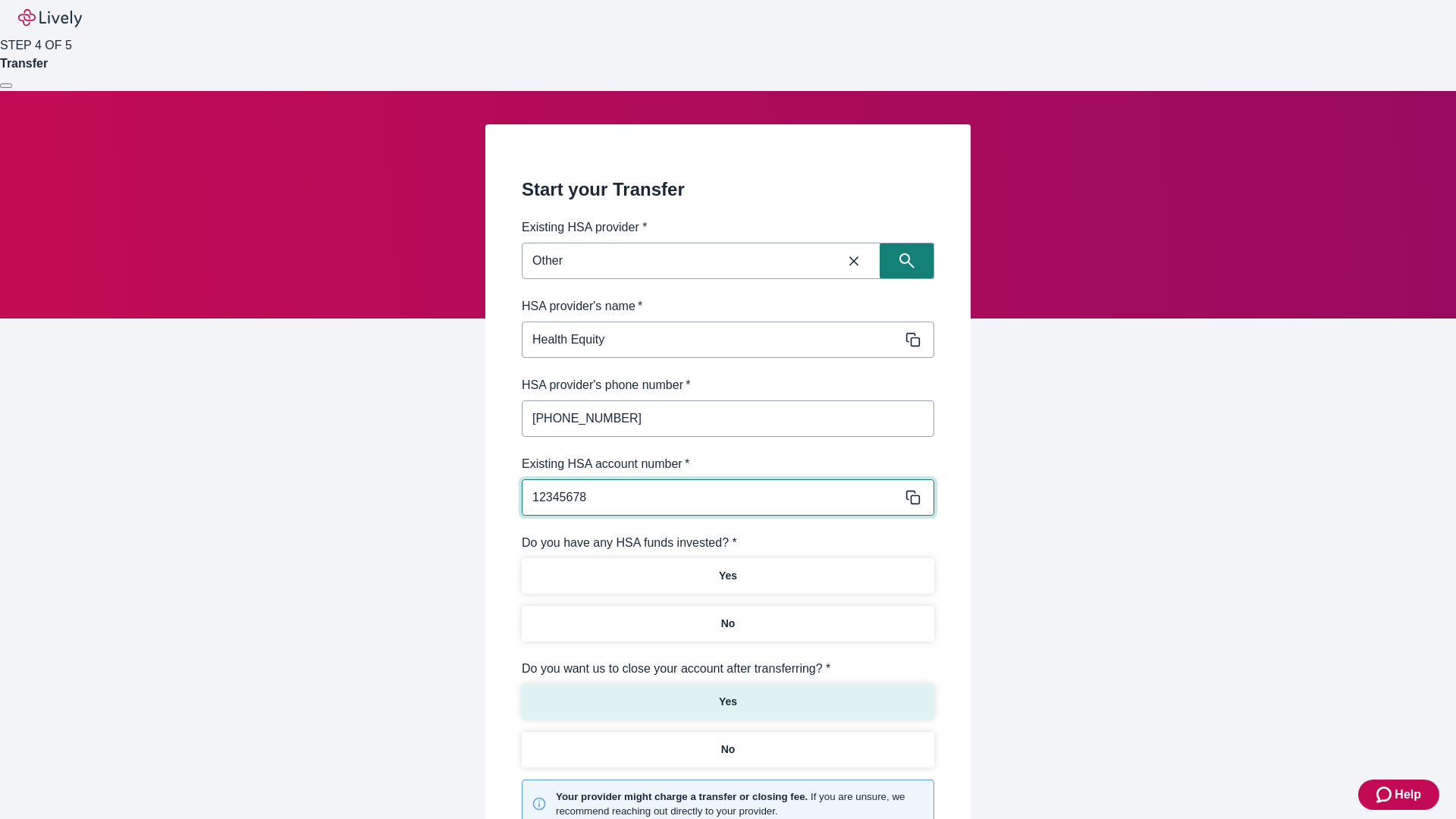
type input "12345678"
click at [727, 615] on p "No" at bounding box center [728, 623] width 14 height 16
click at [727, 693] on p "Yes" at bounding box center [728, 701] width 18 height 16
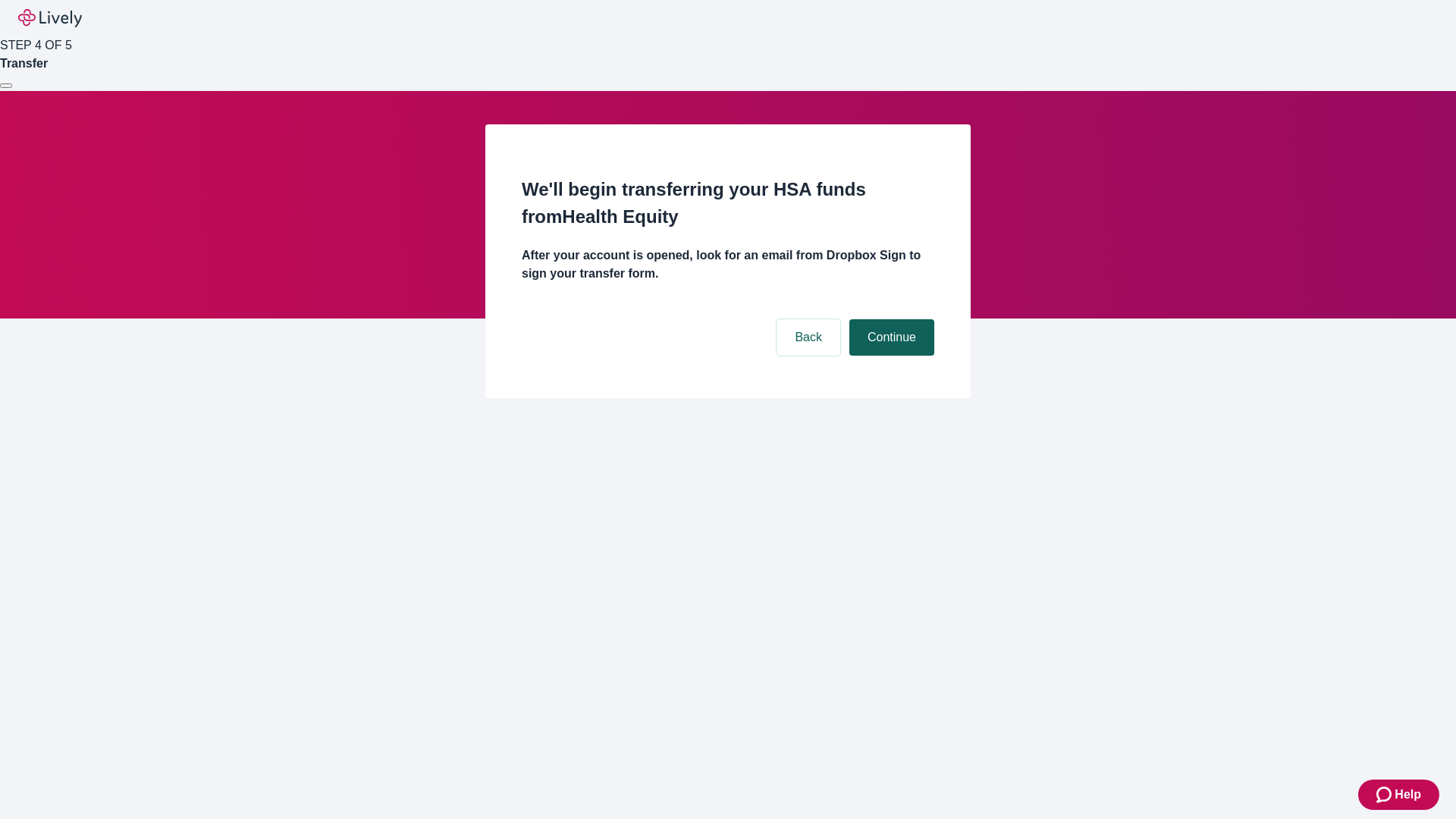
click at [890, 320] on button "Continue" at bounding box center [891, 337] width 85 height 36
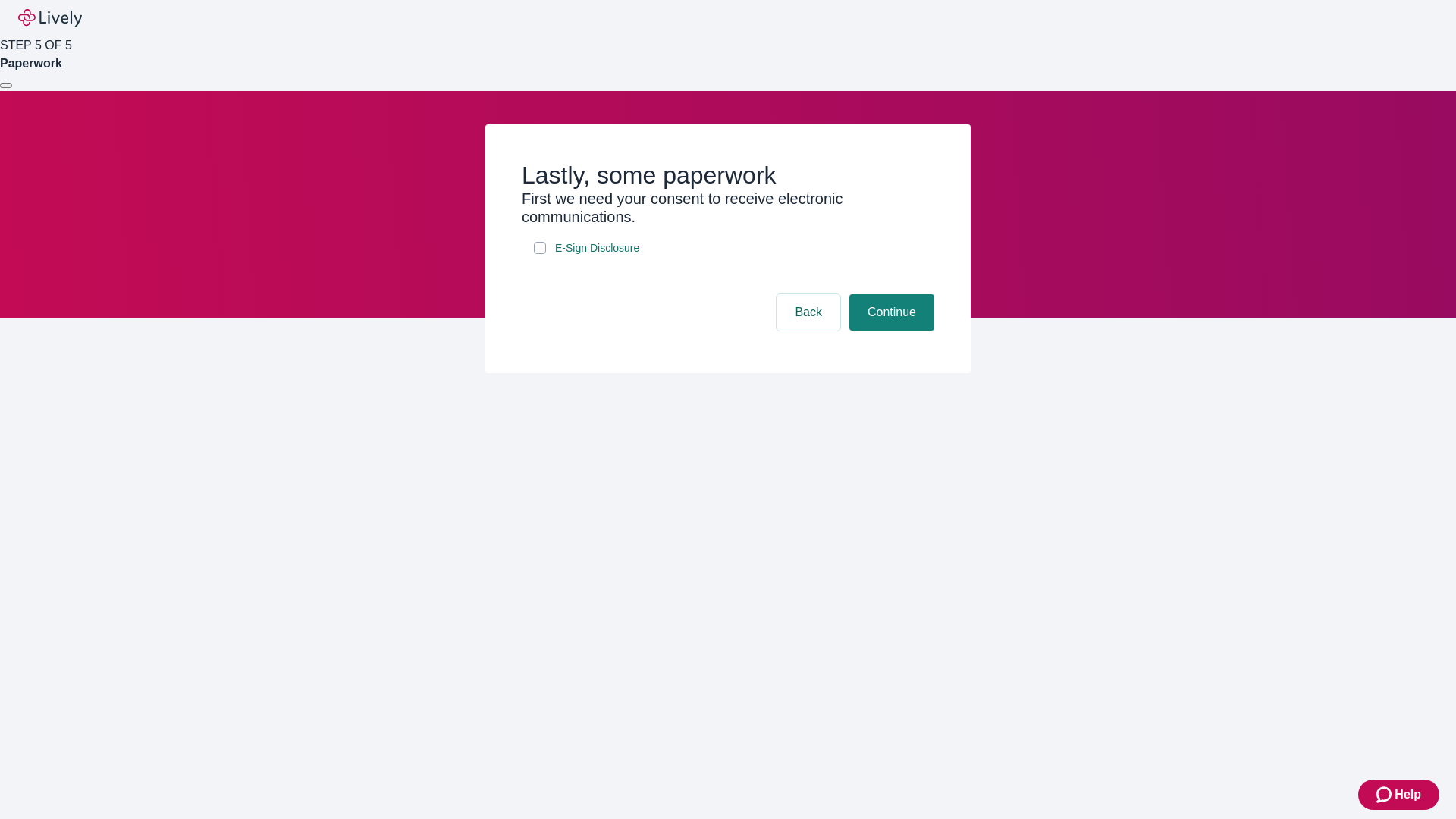
click at [540, 254] on input "E-Sign Disclosure" at bounding box center [540, 248] width 12 height 12
checkbox input "true"
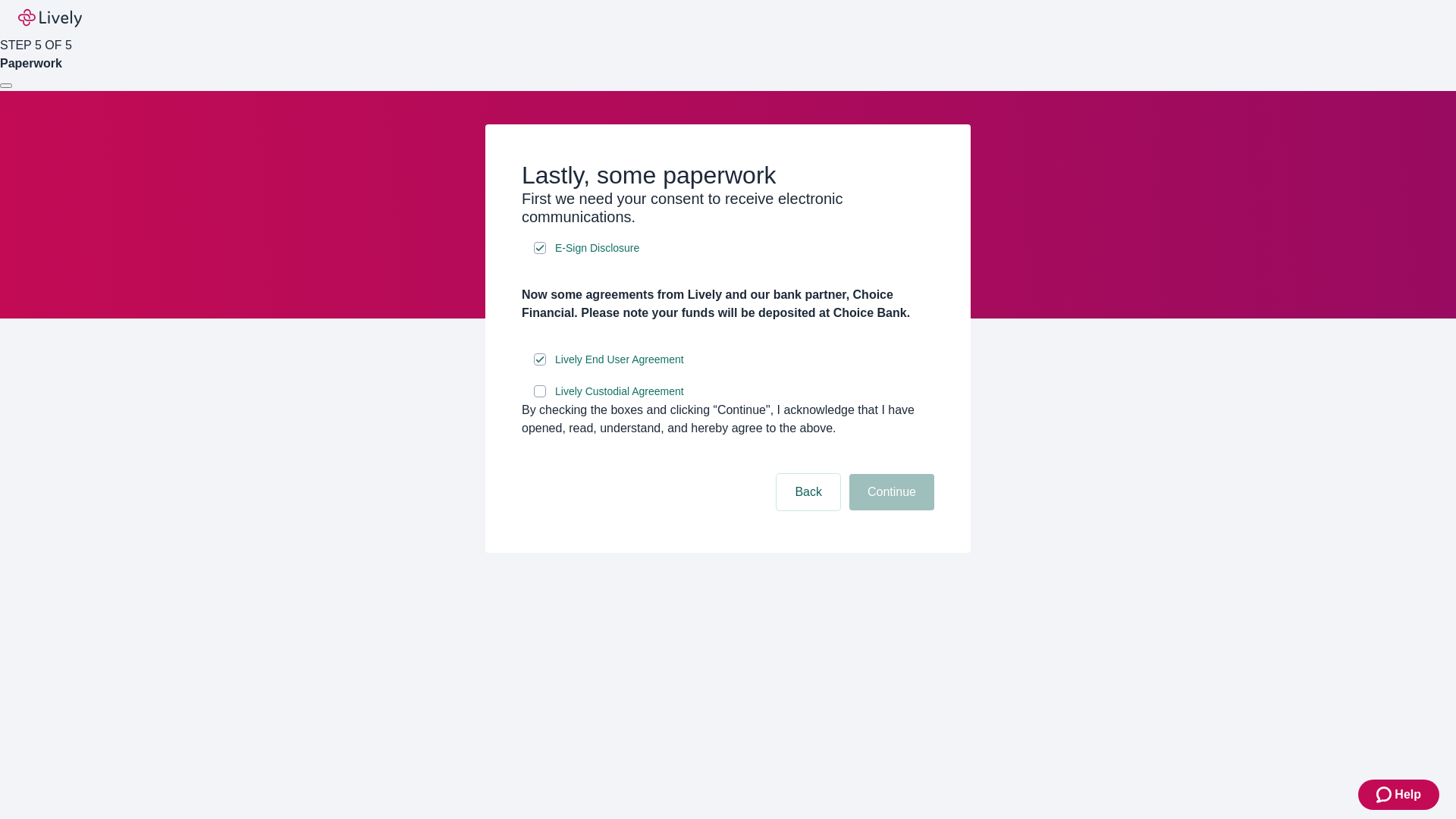
click at [540, 397] on input "Lively Custodial Agreement" at bounding box center [540, 392] width 12 height 12
checkbox input "true"
click at [890, 510] on button "Continue" at bounding box center [891, 492] width 85 height 36
